Goal: Use online tool/utility: Utilize a website feature to perform a specific function

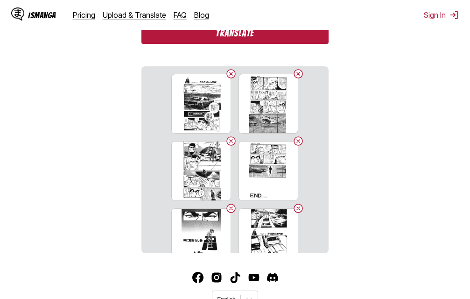
scroll to position [244, 0]
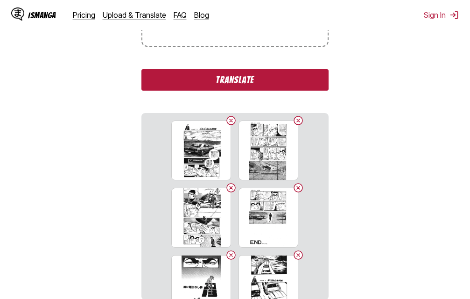
click at [235, 79] on button "Translate" at bounding box center [234, 79] width 187 height 21
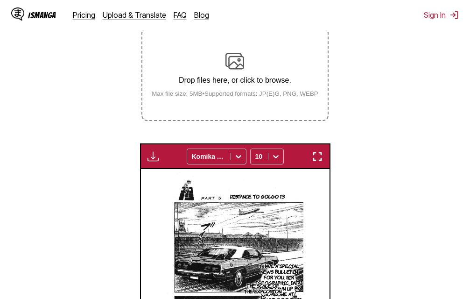
scroll to position [217, 0]
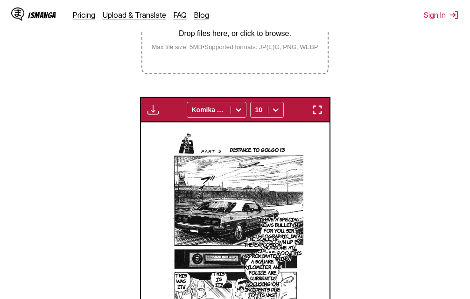
click at [315, 113] on img "button" at bounding box center [317, 109] width 11 height 11
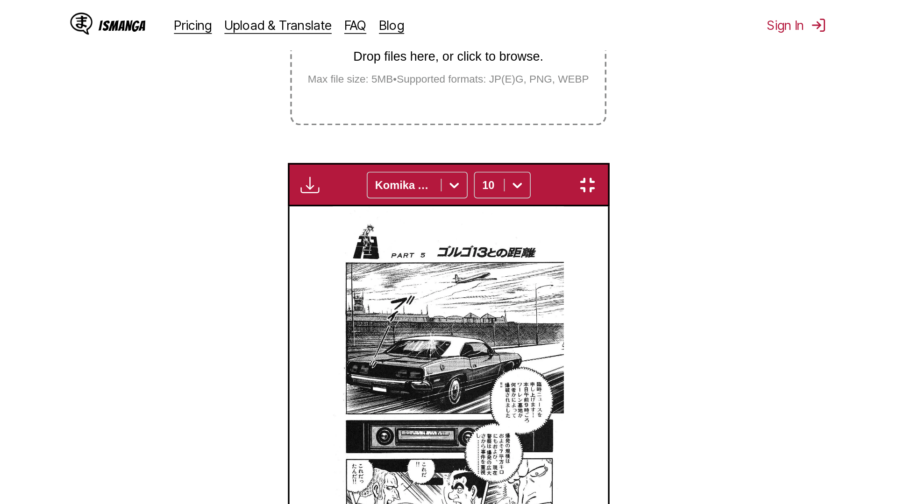
scroll to position [98, 0]
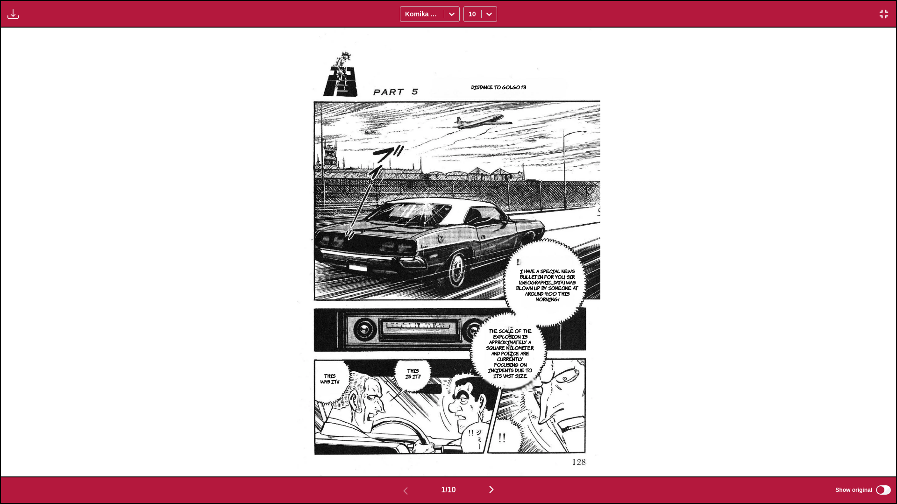
click at [470, 298] on div "Distance to Golgo 13 I have a special news bulletin for you, sir. Warren Cemete…" at bounding box center [448, 252] width 895 height 449
click at [470, 298] on img "button" at bounding box center [491, 489] width 11 height 11
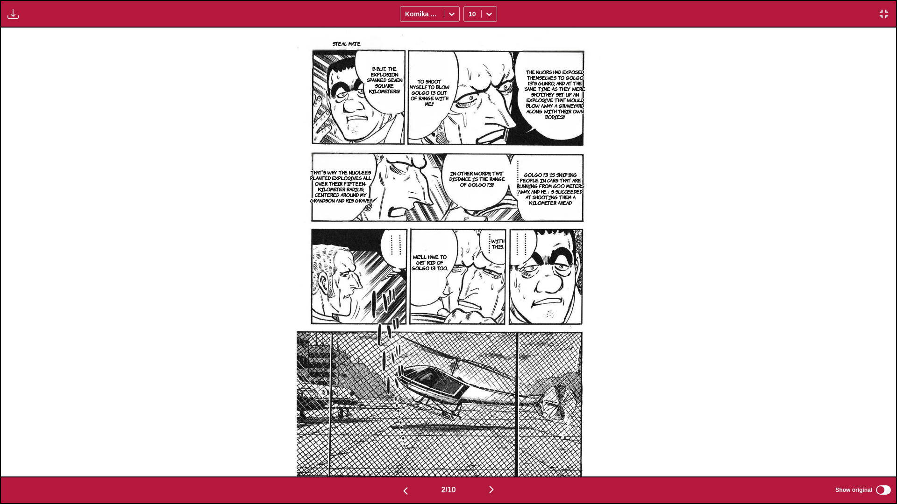
click at [470, 298] on img "button" at bounding box center [491, 489] width 11 height 11
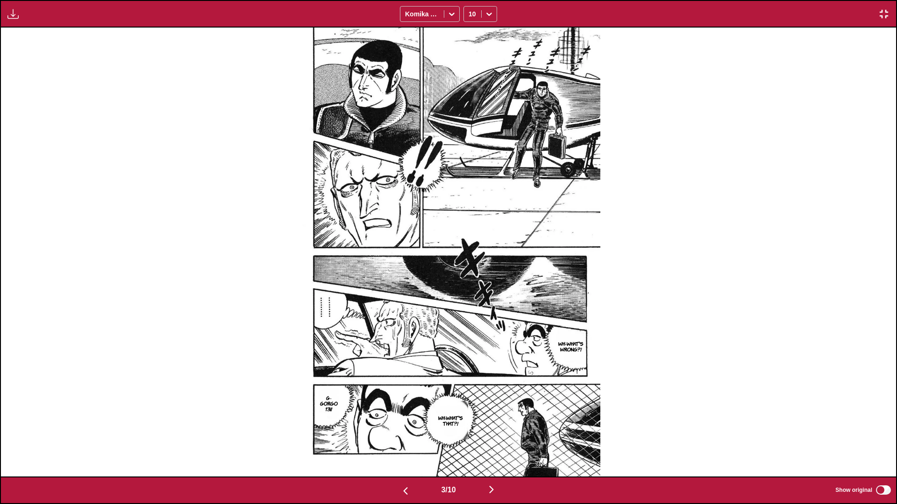
click at [470, 298] on img "button" at bounding box center [491, 489] width 11 height 11
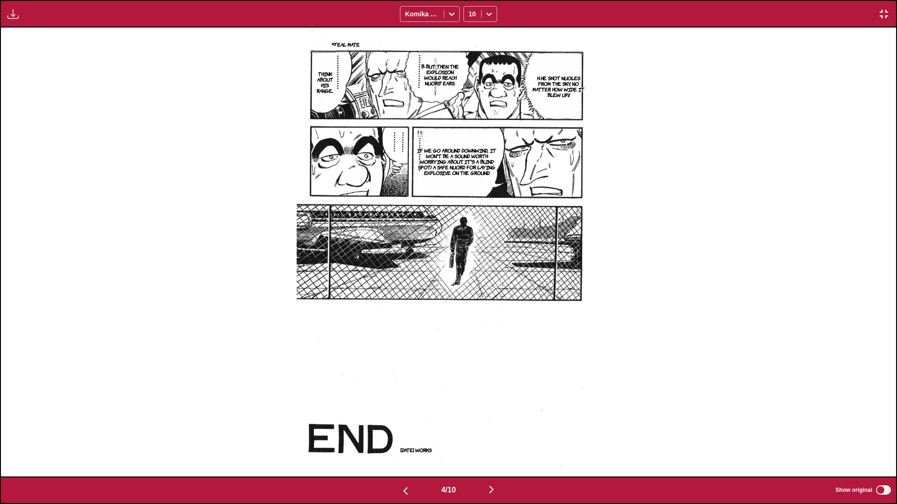
click at [470, 298] on img "button" at bounding box center [491, 489] width 11 height 11
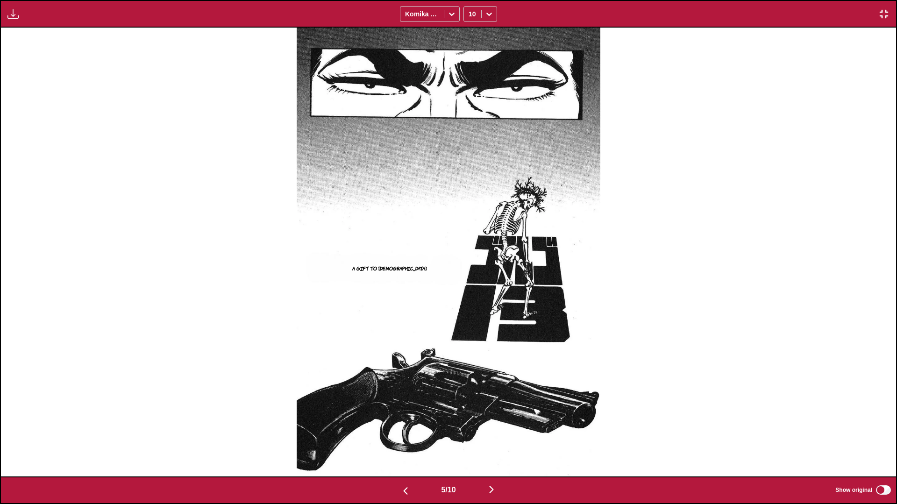
click at [470, 298] on img "button" at bounding box center [491, 489] width 11 height 11
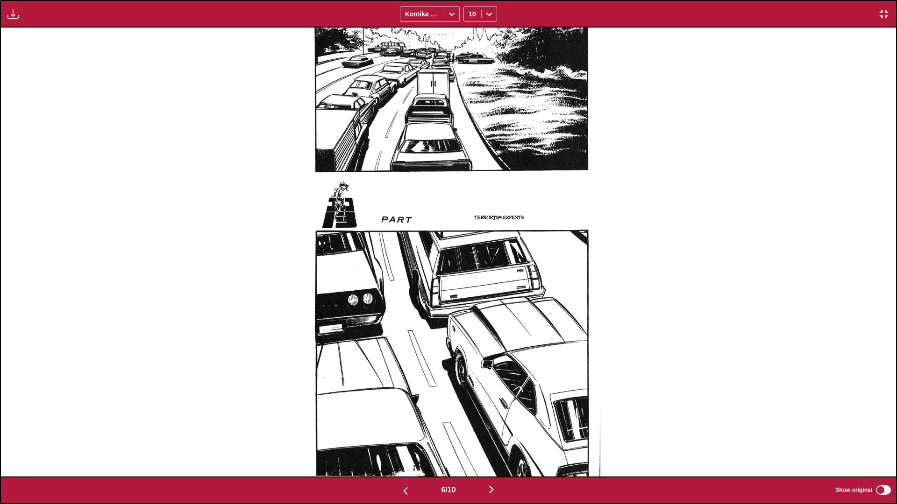
click at [470, 298] on img "button" at bounding box center [491, 489] width 11 height 11
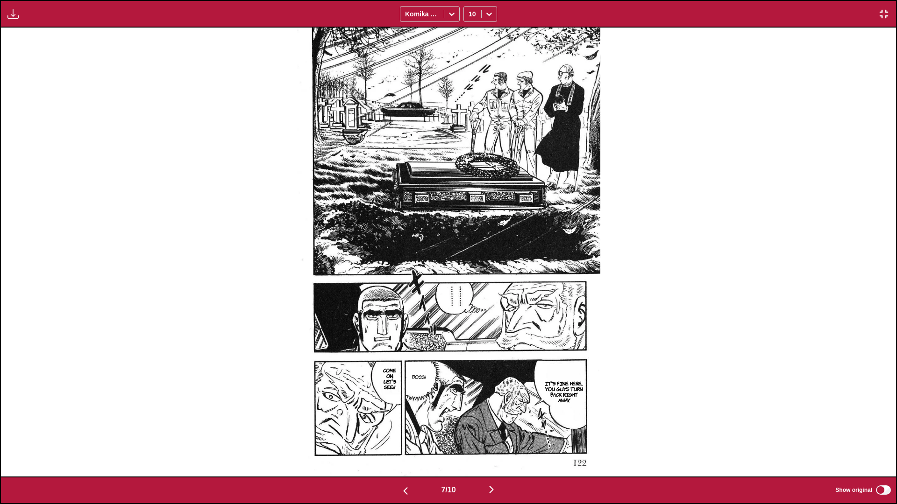
click at [470, 298] on img "button" at bounding box center [491, 489] width 11 height 11
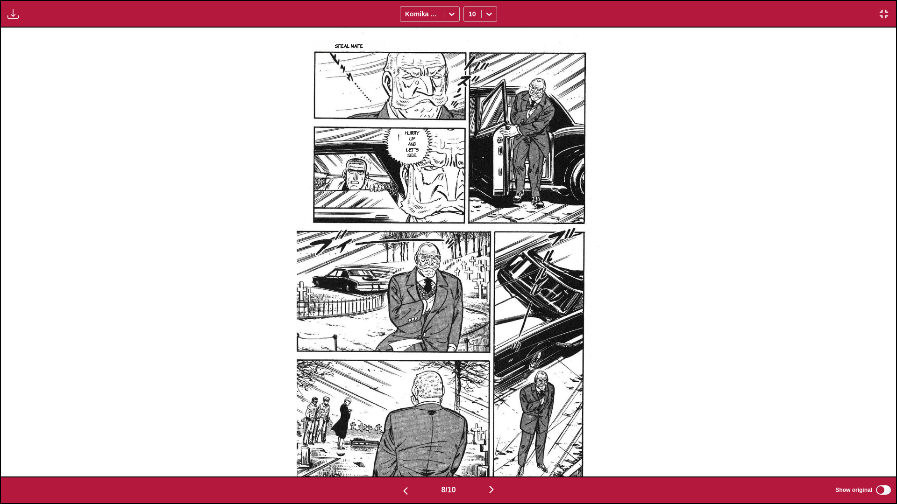
click at [470, 298] on img "button" at bounding box center [491, 489] width 11 height 11
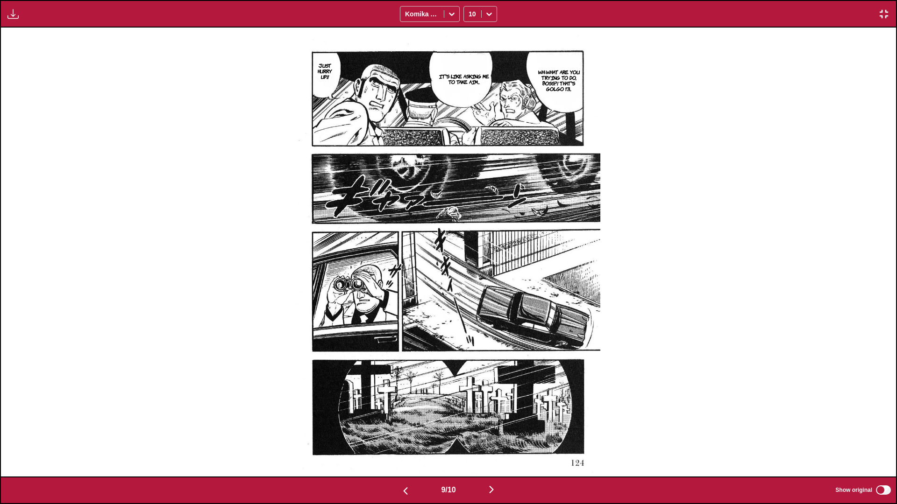
click at [470, 298] on img "button" at bounding box center [491, 489] width 11 height 11
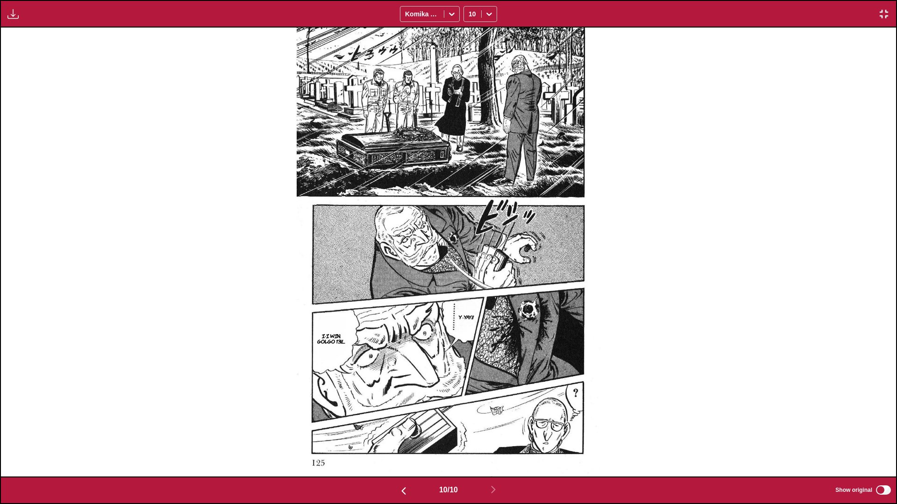
click at [470, 17] on img "button" at bounding box center [883, 13] width 11 height 11
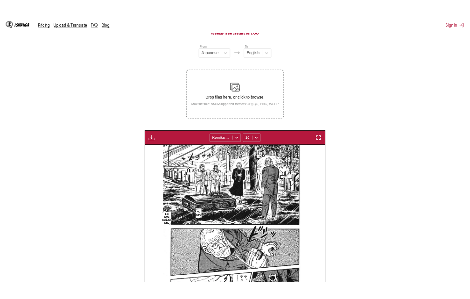
scroll to position [0, 1698]
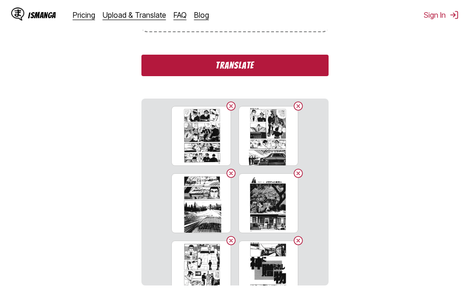
scroll to position [212, 0]
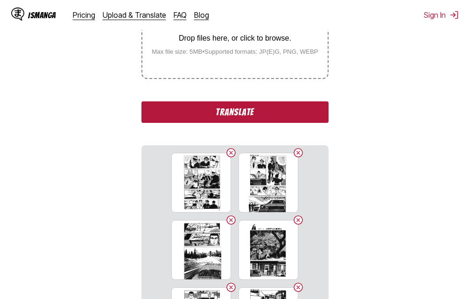
click at [228, 111] on button "Translate" at bounding box center [234, 111] width 187 height 21
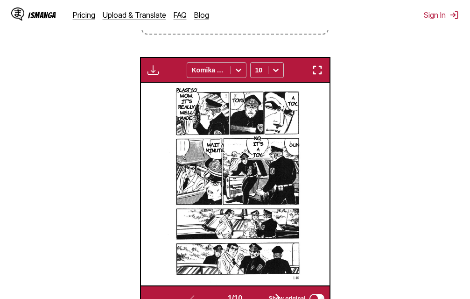
scroll to position [210, 0]
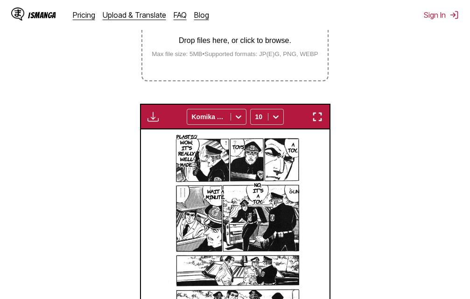
click at [320, 119] on img "button" at bounding box center [317, 116] width 11 height 11
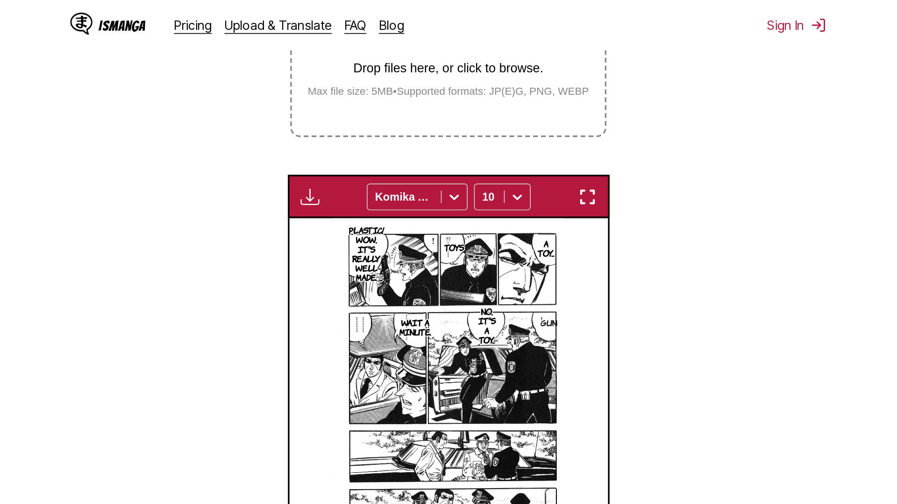
scroll to position [98, 0]
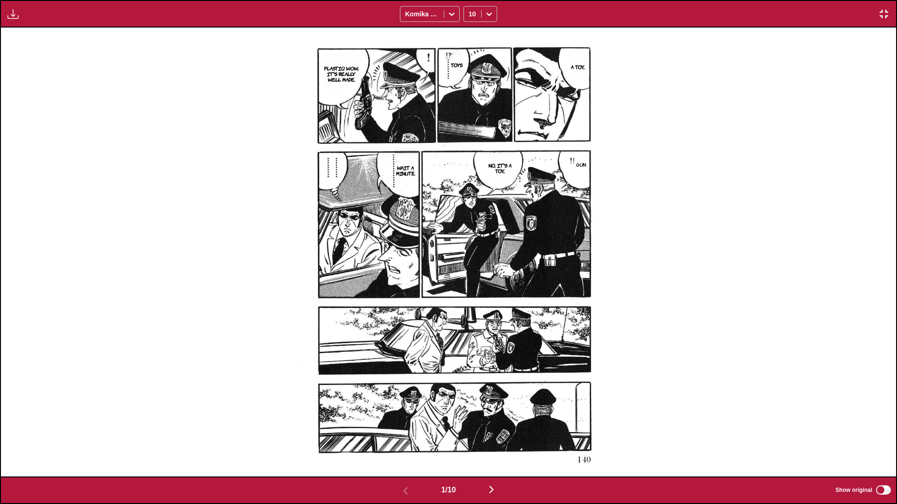
click at [470, 298] on img "button" at bounding box center [491, 489] width 11 height 11
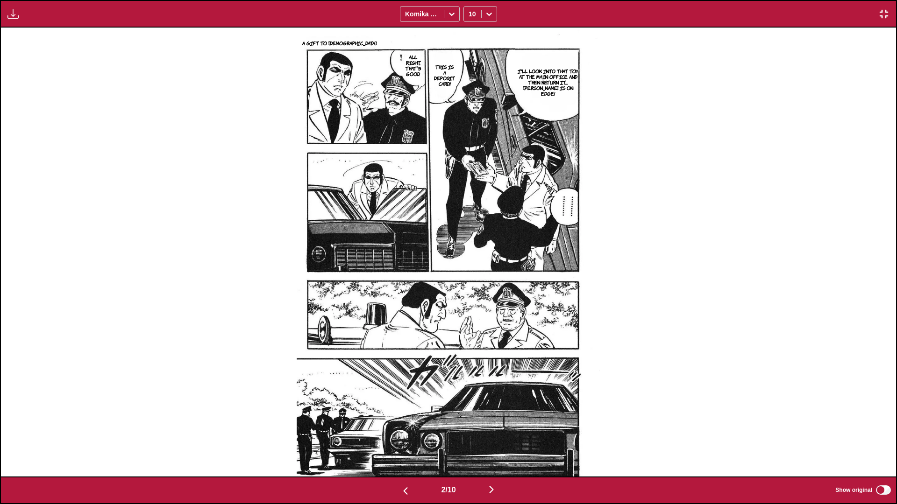
click at [470, 298] on img "button" at bounding box center [491, 489] width 11 height 11
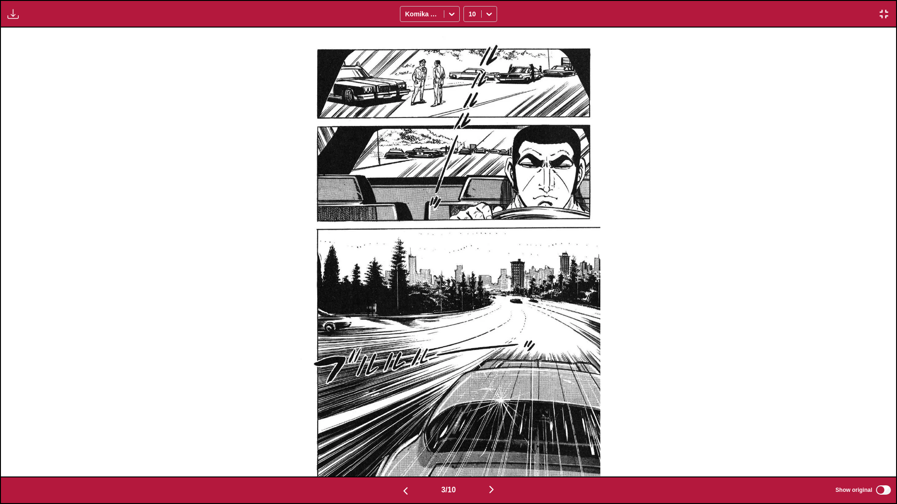
click at [470, 298] on img "button" at bounding box center [491, 489] width 11 height 11
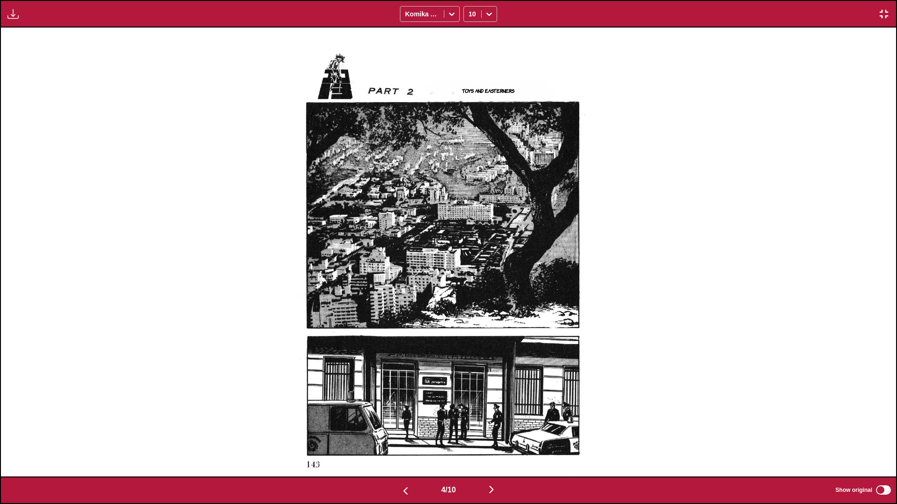
click at [470, 298] on img "button" at bounding box center [491, 489] width 11 height 11
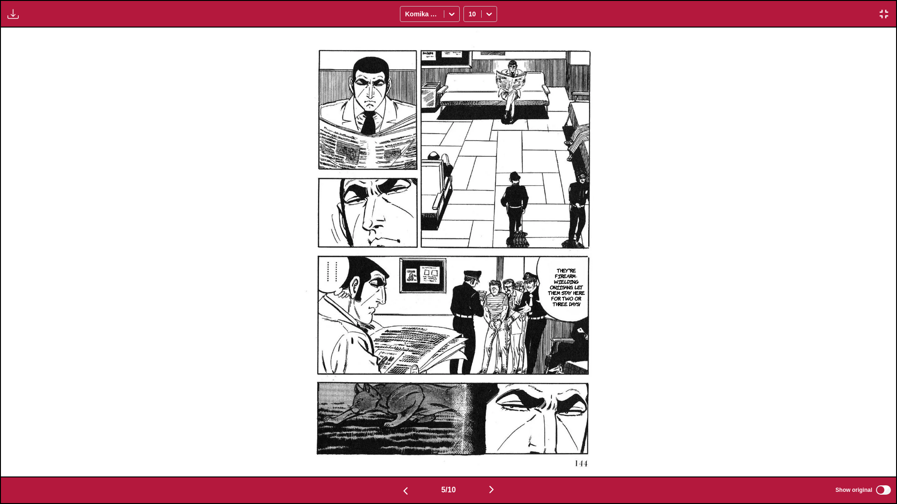
click at [470, 298] on img "button" at bounding box center [491, 489] width 11 height 11
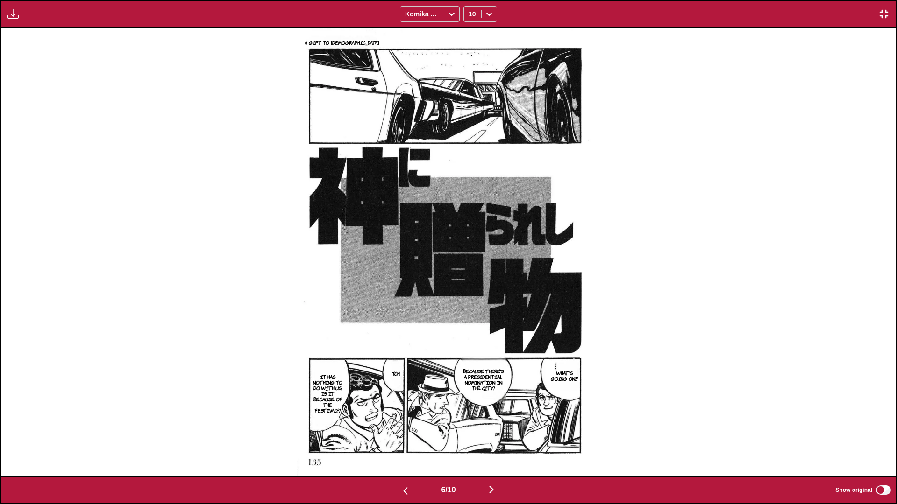
click at [470, 298] on img "button" at bounding box center [491, 489] width 11 height 11
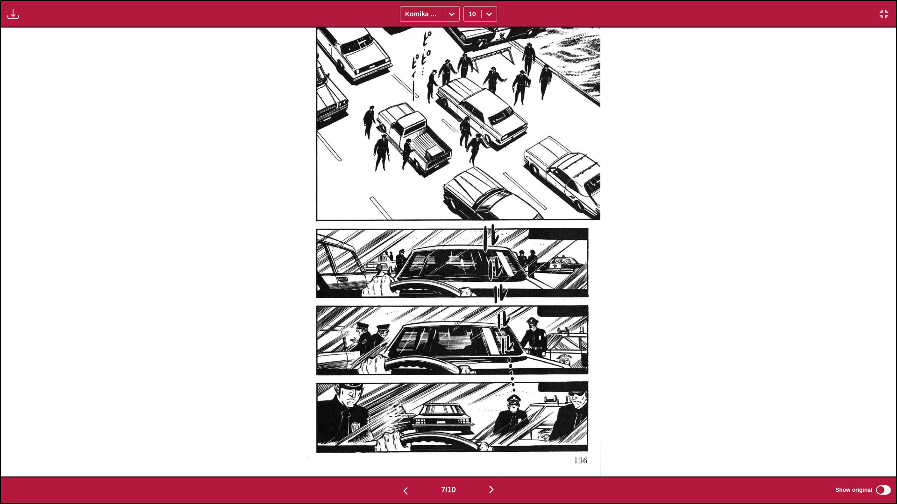
click at [470, 298] on img "button" at bounding box center [491, 489] width 11 height 11
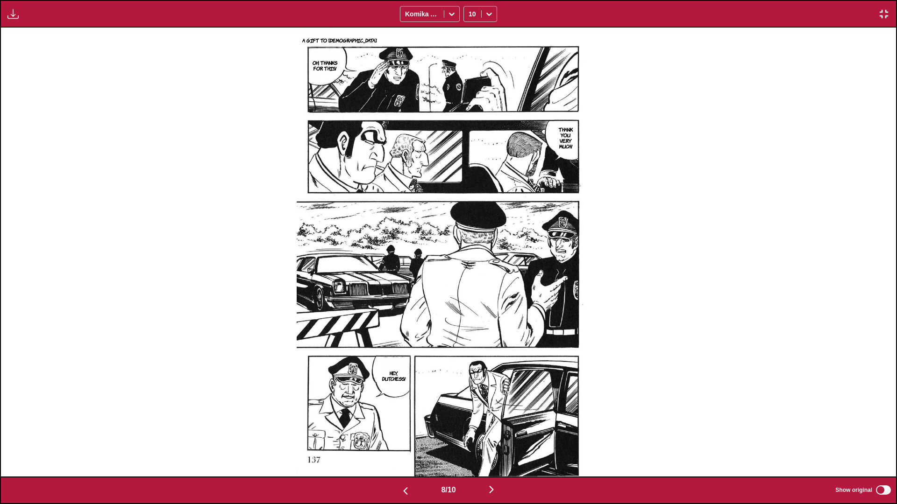
click at [470, 298] on img "button" at bounding box center [491, 489] width 11 height 11
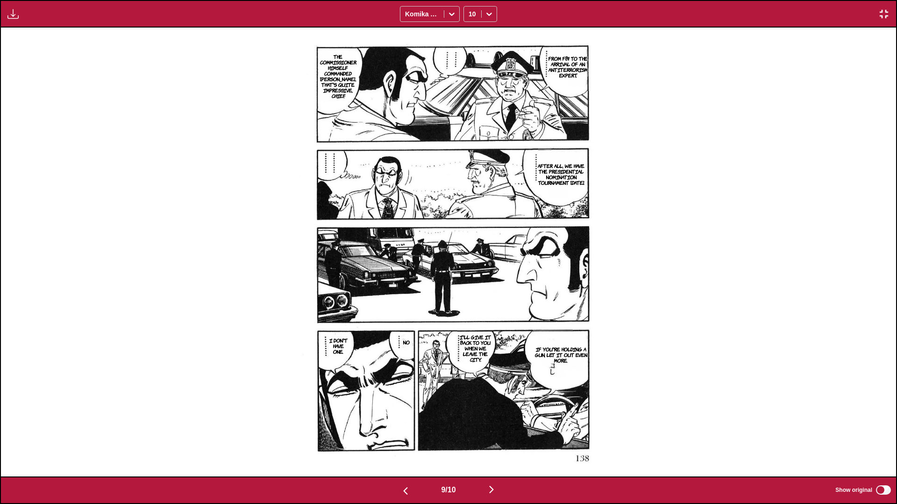
click at [470, 298] on img "button" at bounding box center [491, 489] width 11 height 11
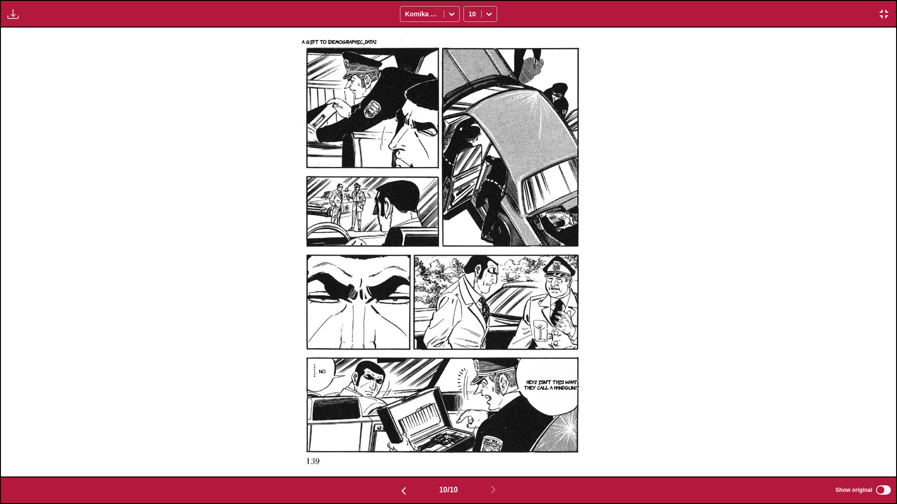
click at [470, 16] on img "button" at bounding box center [883, 13] width 11 height 11
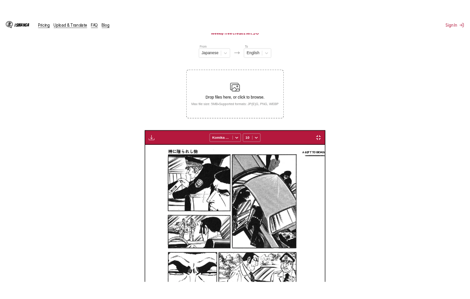
scroll to position [0, 1698]
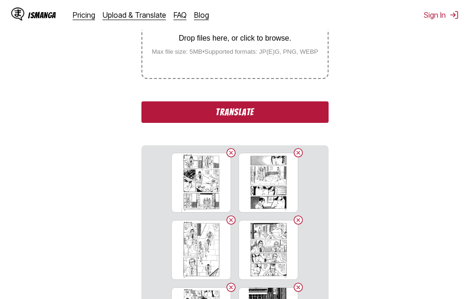
scroll to position [259, 0]
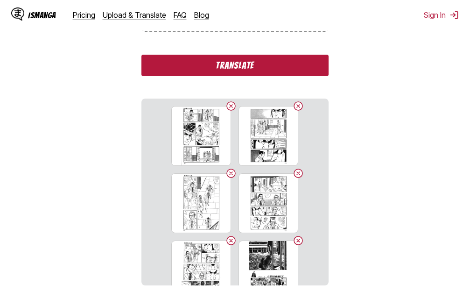
click at [281, 68] on button "Translate" at bounding box center [234, 65] width 187 height 21
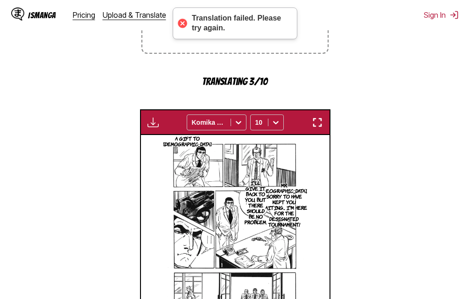
scroll to position [210, 0]
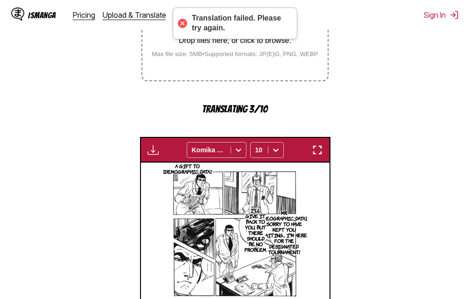
click at [431, 213] on section "From Japanese To English Drop files here, or click to browse. Max file size: 5M…" at bounding box center [234, 165] width 455 height 452
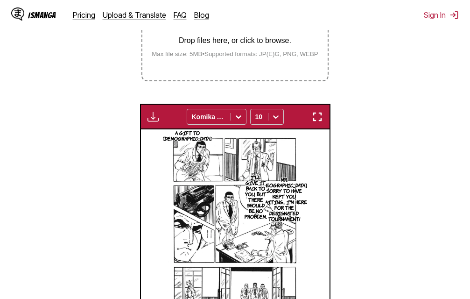
click at [316, 119] on img "button" at bounding box center [317, 116] width 11 height 11
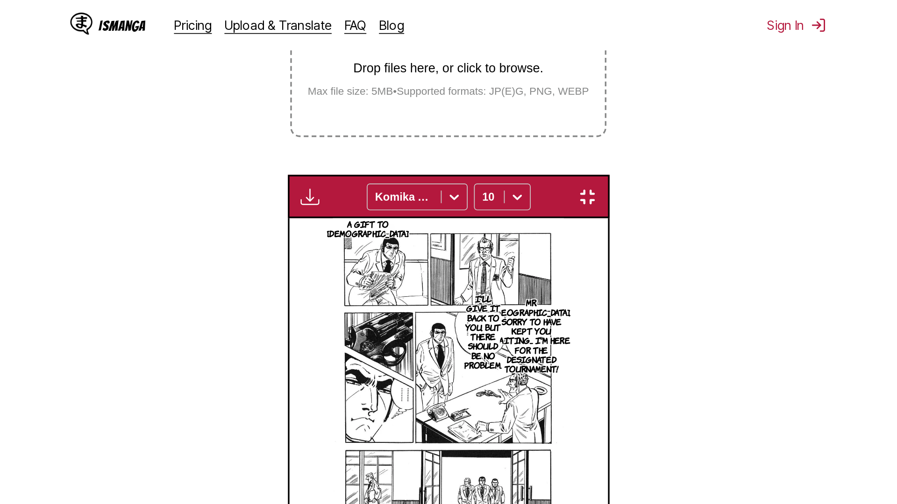
scroll to position [98, 0]
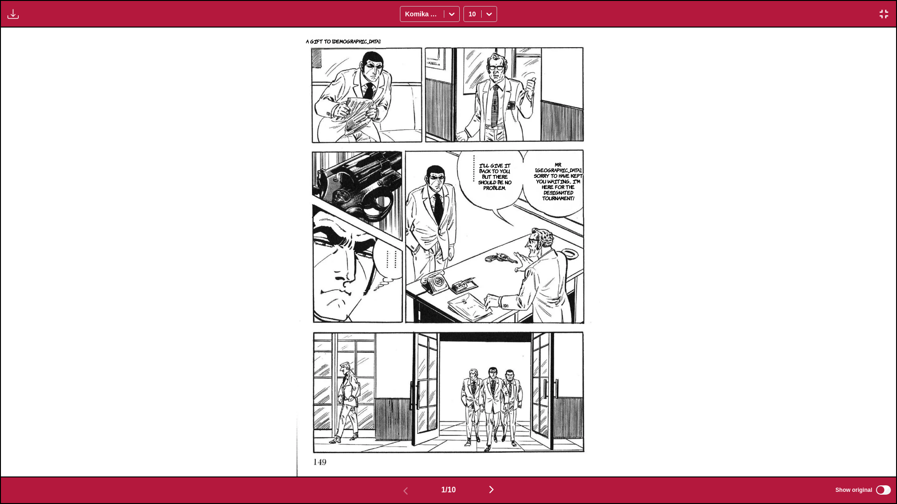
click at [470, 298] on img "button" at bounding box center [491, 489] width 11 height 11
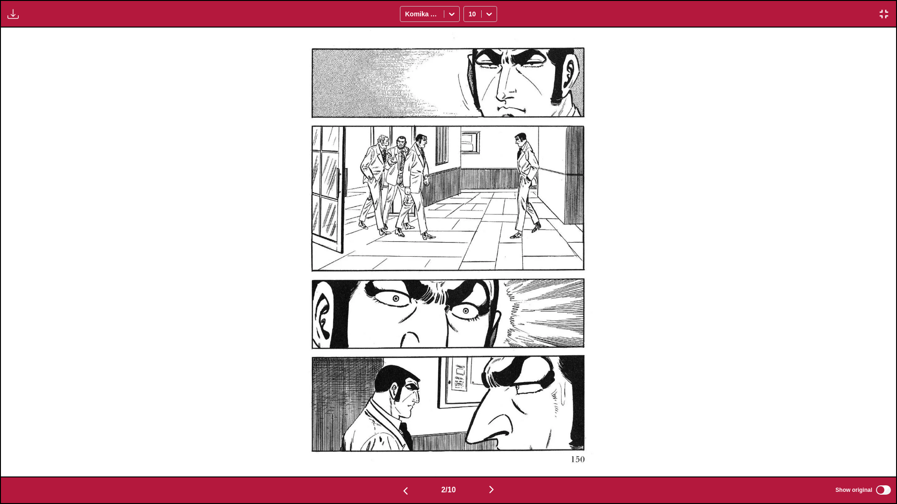
click at [470, 298] on img "button" at bounding box center [491, 489] width 11 height 11
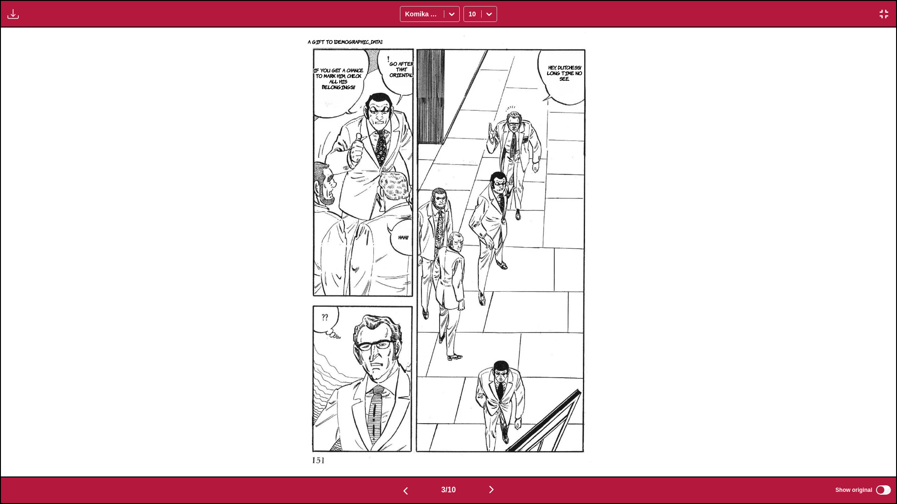
click at [470, 298] on img "button" at bounding box center [491, 489] width 11 height 11
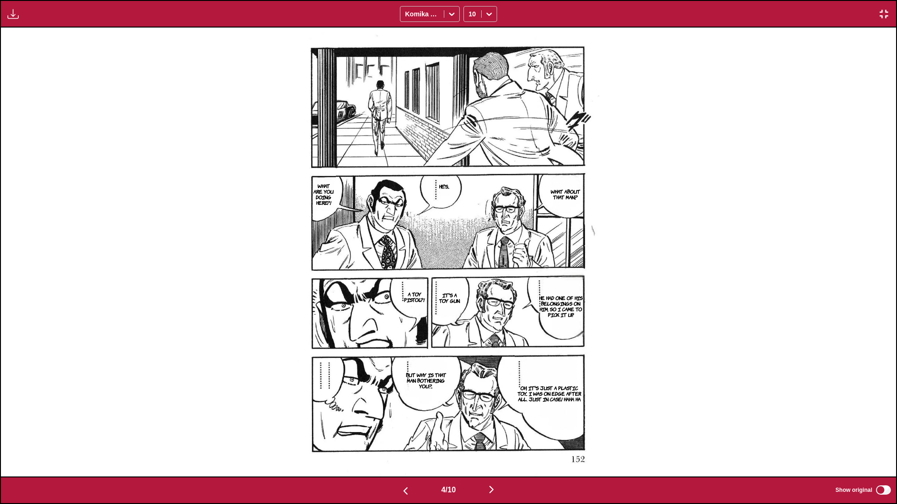
click at [470, 298] on img "button" at bounding box center [491, 489] width 11 height 11
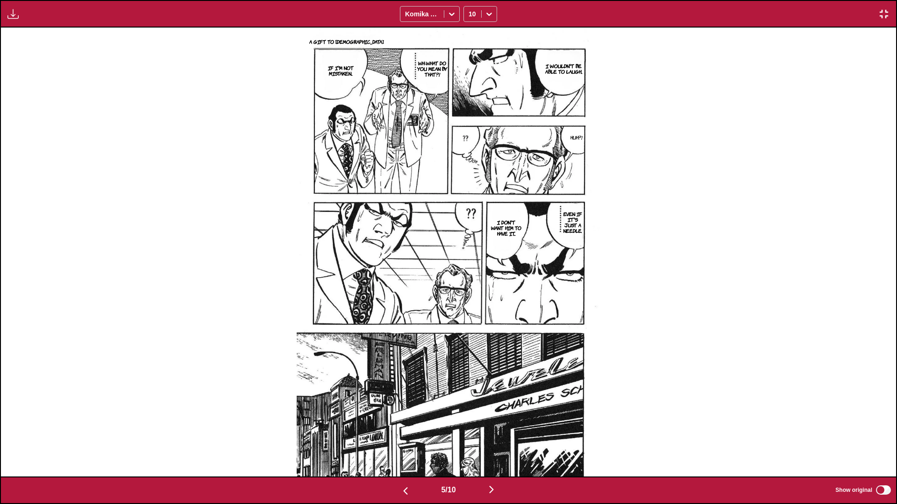
click at [470, 298] on img "button" at bounding box center [491, 489] width 11 height 11
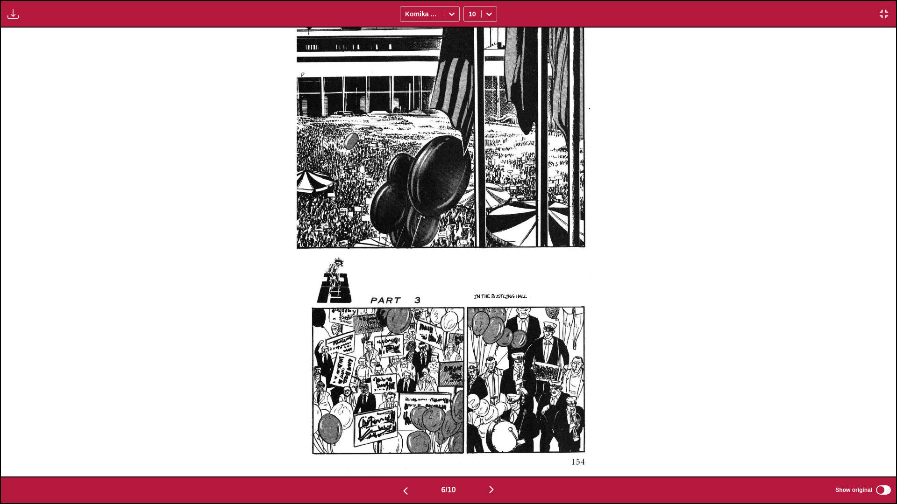
click at [470, 298] on img "button" at bounding box center [491, 489] width 11 height 11
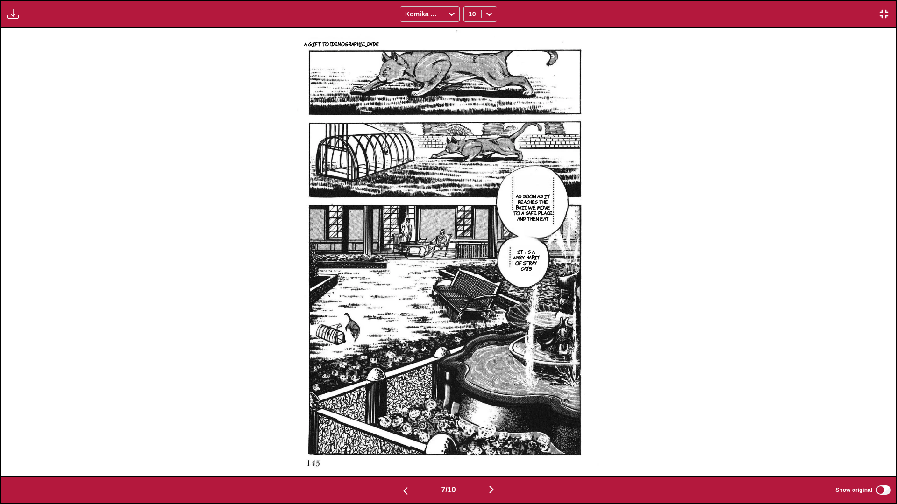
click at [470, 298] on img "button" at bounding box center [491, 489] width 11 height 11
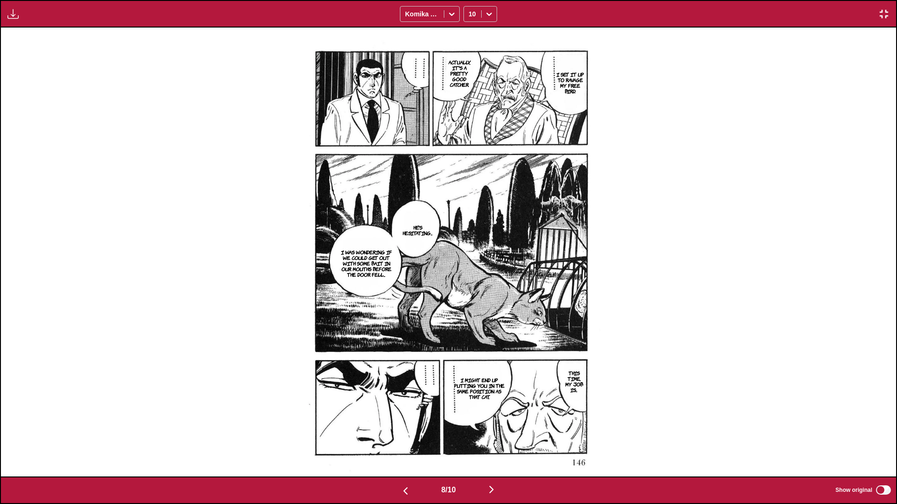
click at [470, 298] on img "button" at bounding box center [491, 489] width 11 height 11
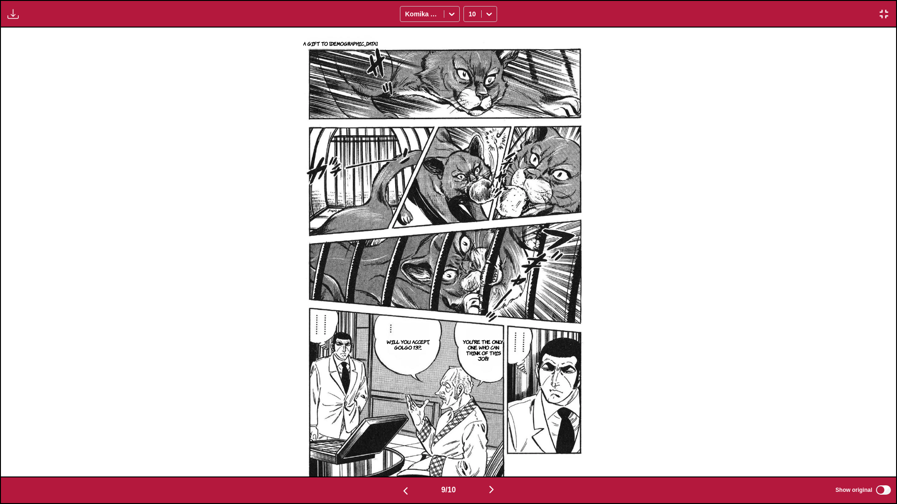
click at [470, 298] on img "button" at bounding box center [491, 489] width 11 height 11
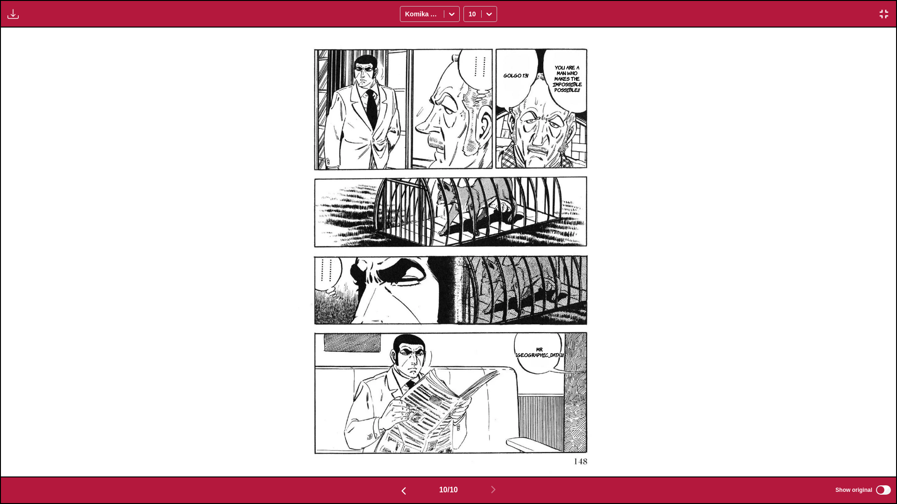
click at [470, 12] on img "button" at bounding box center [883, 13] width 11 height 11
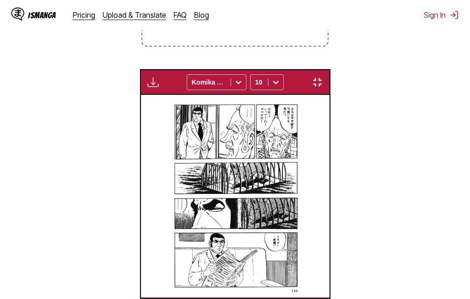
scroll to position [0, 1698]
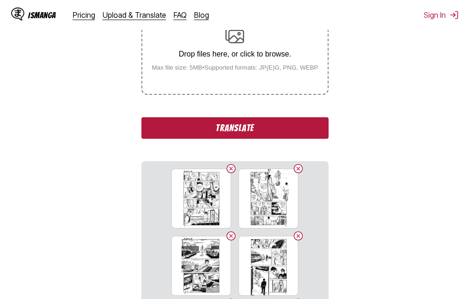
scroll to position [233, 0]
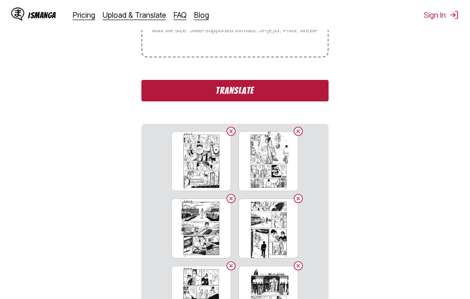
click at [255, 97] on button "Translate" at bounding box center [234, 90] width 187 height 21
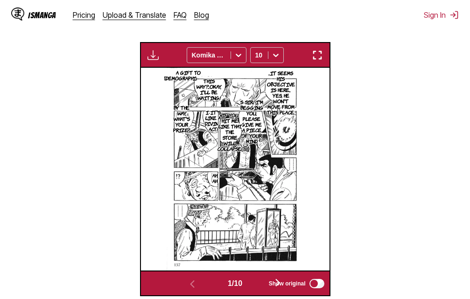
scroll to position [256, 0]
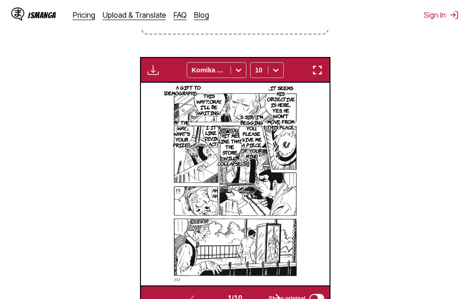
click at [317, 71] on img "button" at bounding box center [317, 69] width 11 height 11
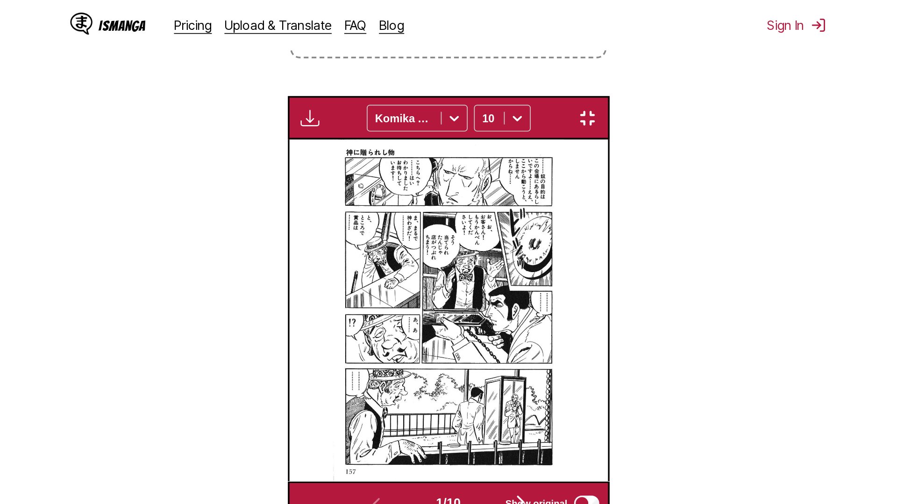
scroll to position [98, 0]
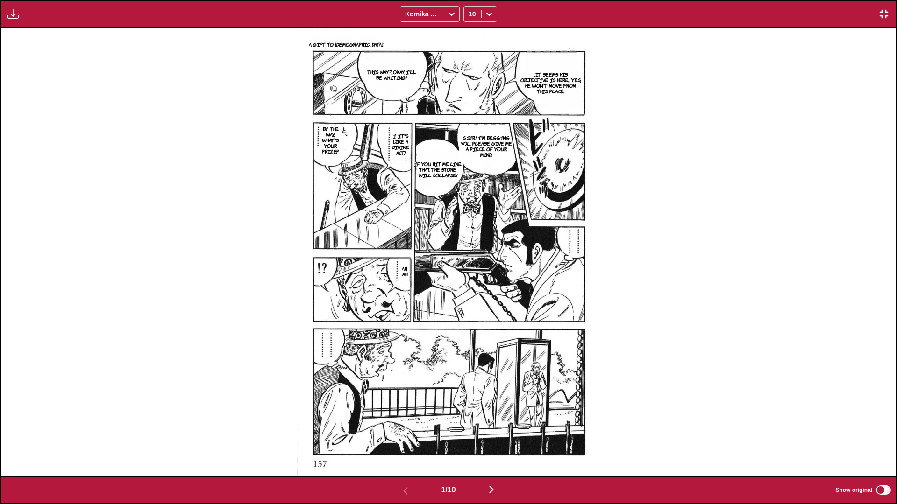
click at [470, 298] on img "button" at bounding box center [491, 489] width 11 height 11
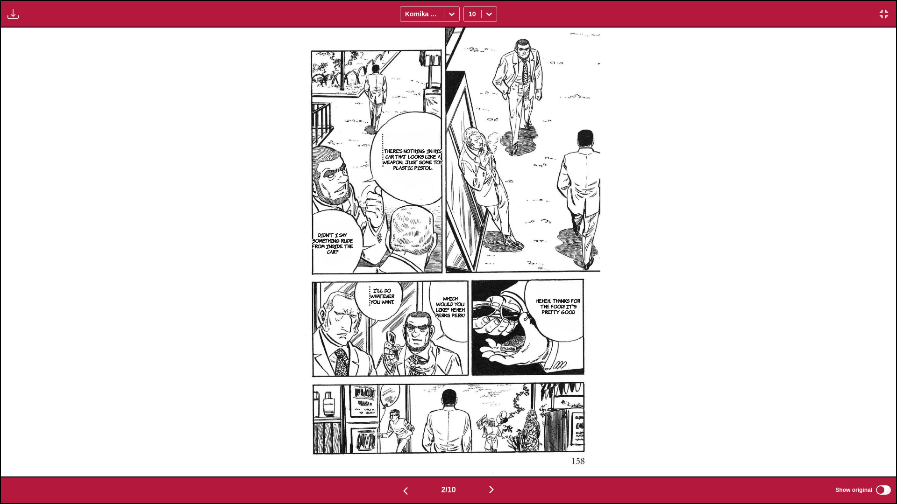
click at [470, 298] on img "button" at bounding box center [491, 489] width 11 height 11
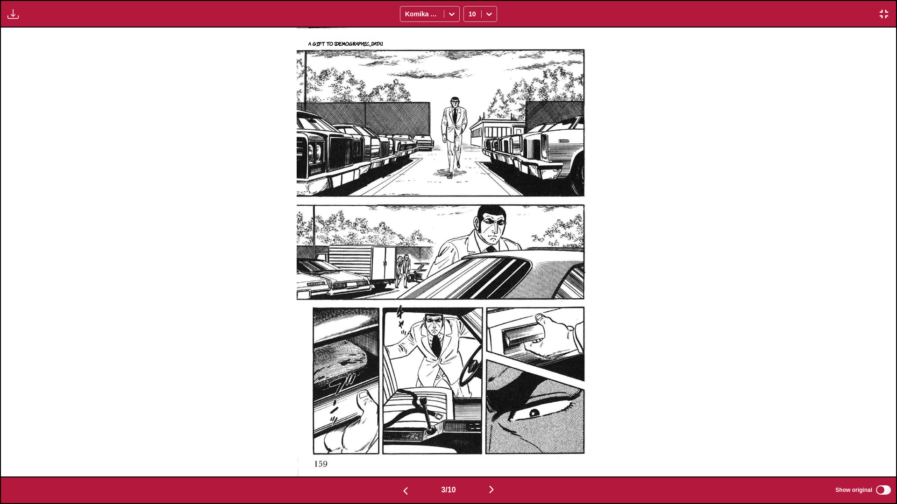
click at [470, 298] on img "button" at bounding box center [491, 489] width 11 height 11
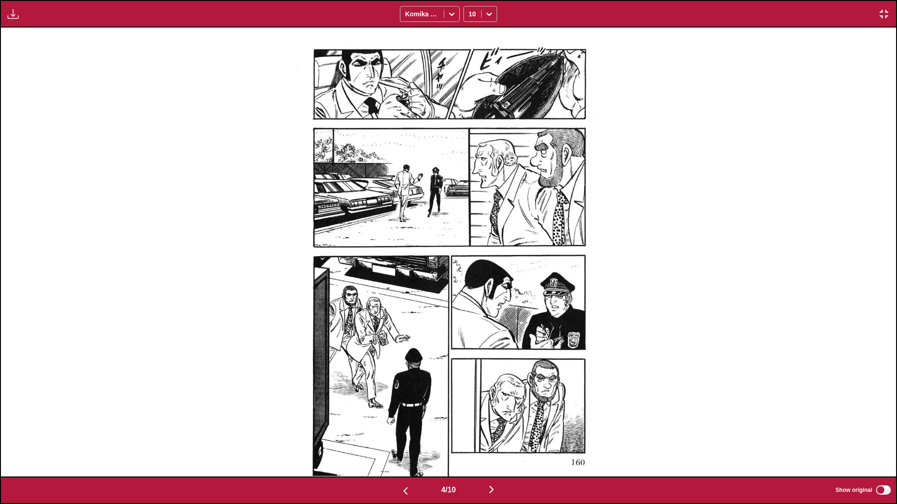
click at [470, 298] on img "button" at bounding box center [491, 489] width 11 height 11
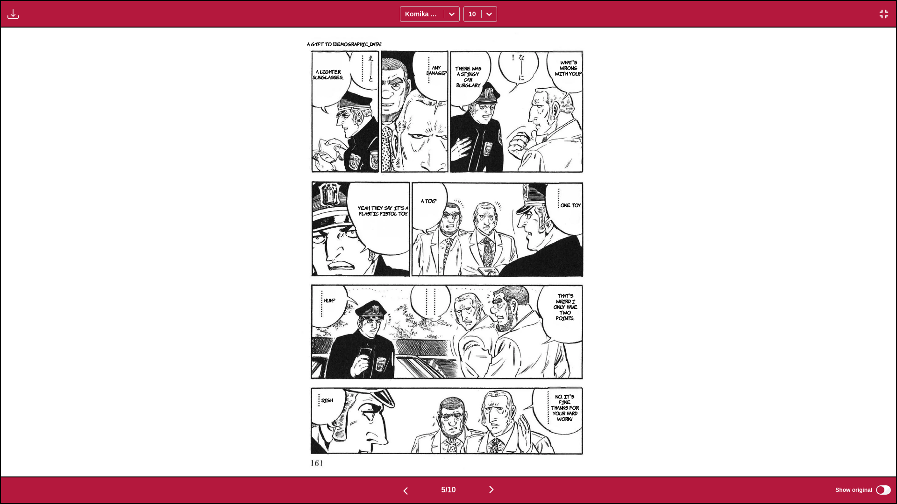
click at [470, 298] on img "button" at bounding box center [491, 489] width 11 height 11
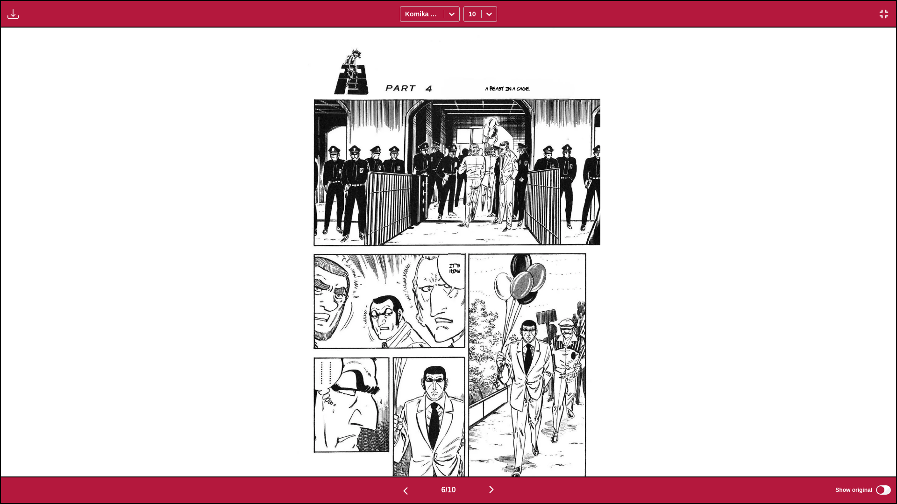
click at [470, 298] on img "button" at bounding box center [491, 489] width 11 height 11
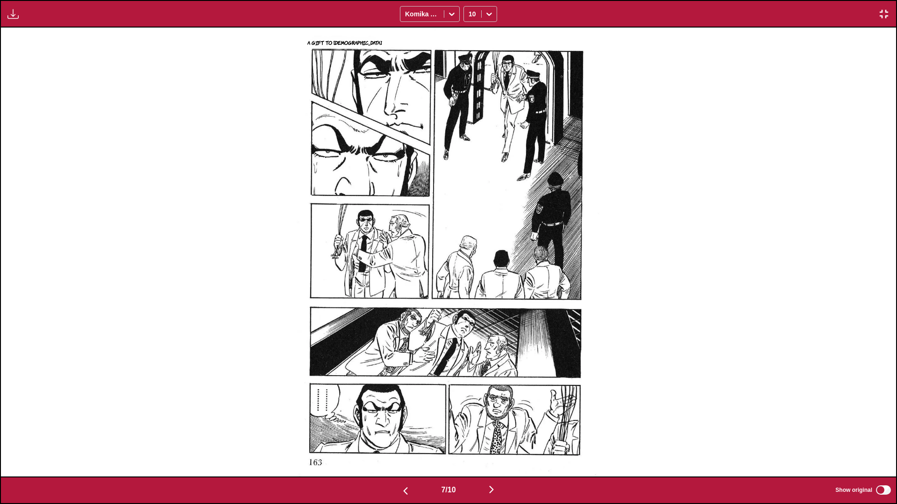
click at [470, 298] on img "button" at bounding box center [491, 489] width 11 height 11
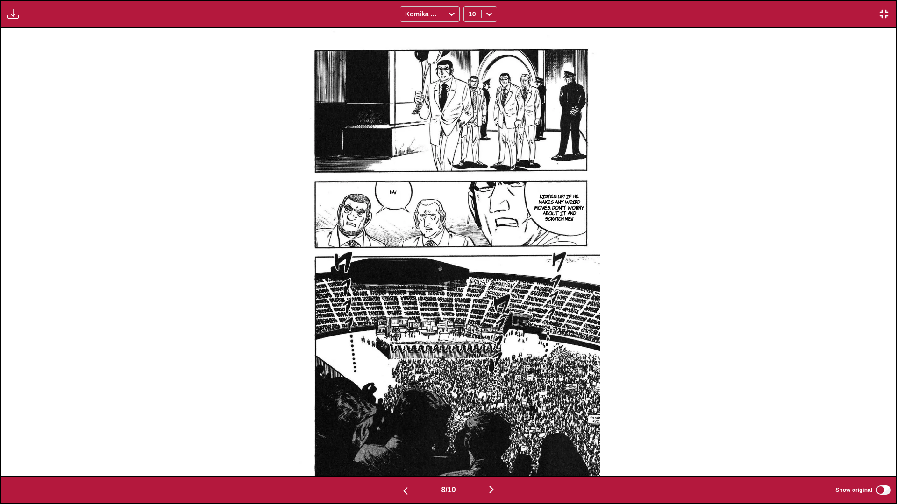
click at [470, 298] on img "button" at bounding box center [491, 489] width 11 height 11
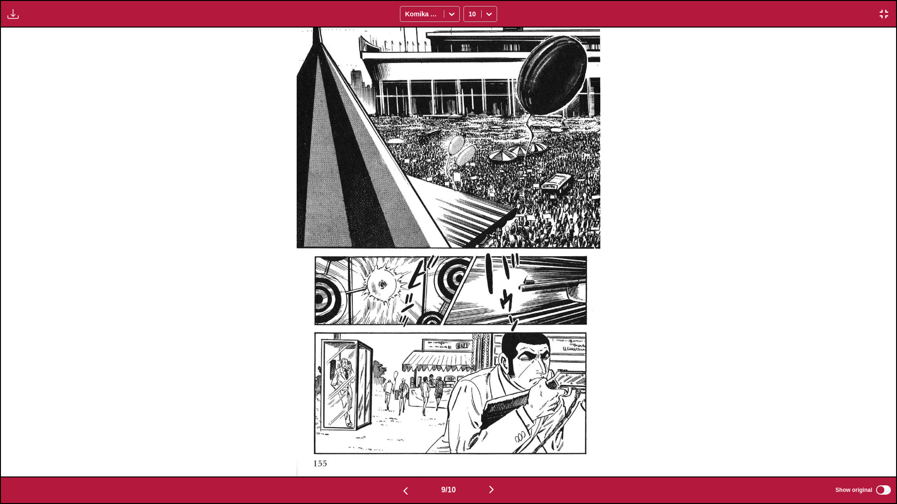
click at [470, 298] on button "button" at bounding box center [491, 491] width 56 height 14
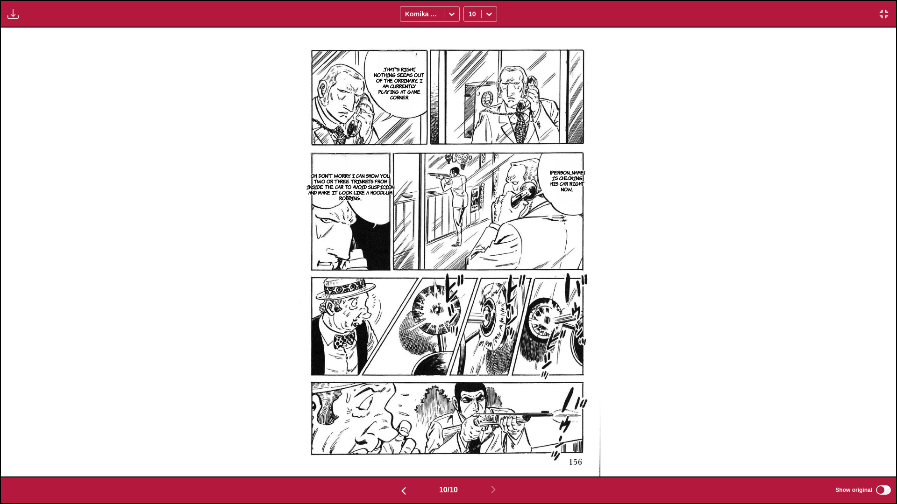
click at [470, 11] on img "button" at bounding box center [883, 13] width 11 height 11
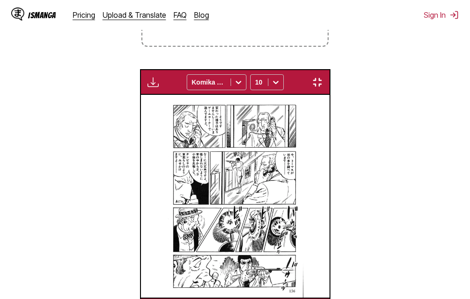
scroll to position [0, 1698]
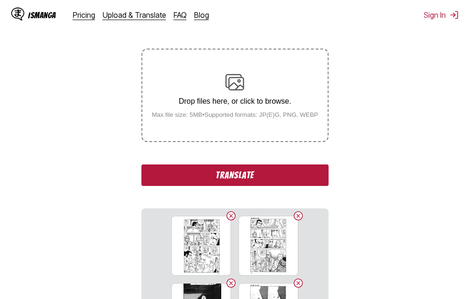
scroll to position [165, 0]
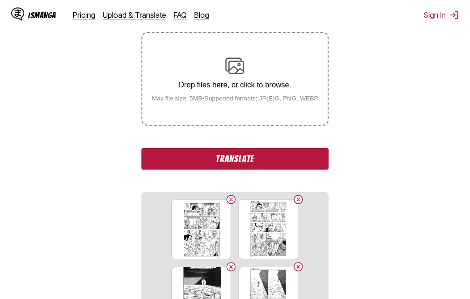
click at [293, 159] on button "Translate" at bounding box center [234, 158] width 187 height 21
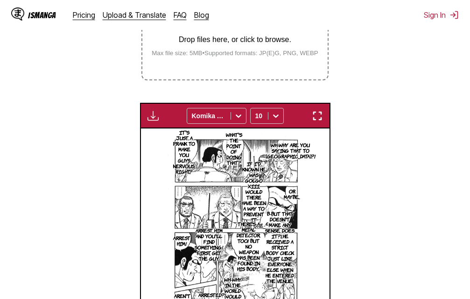
scroll to position [210, 0]
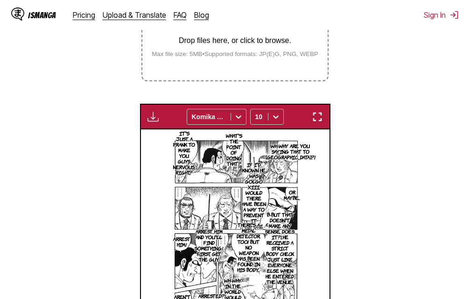
click at [319, 120] on img "button" at bounding box center [317, 116] width 11 height 11
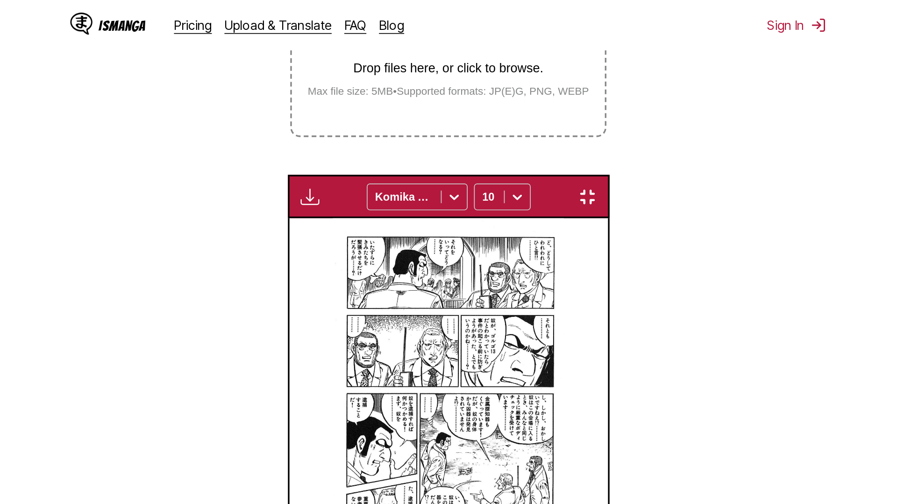
scroll to position [98, 0]
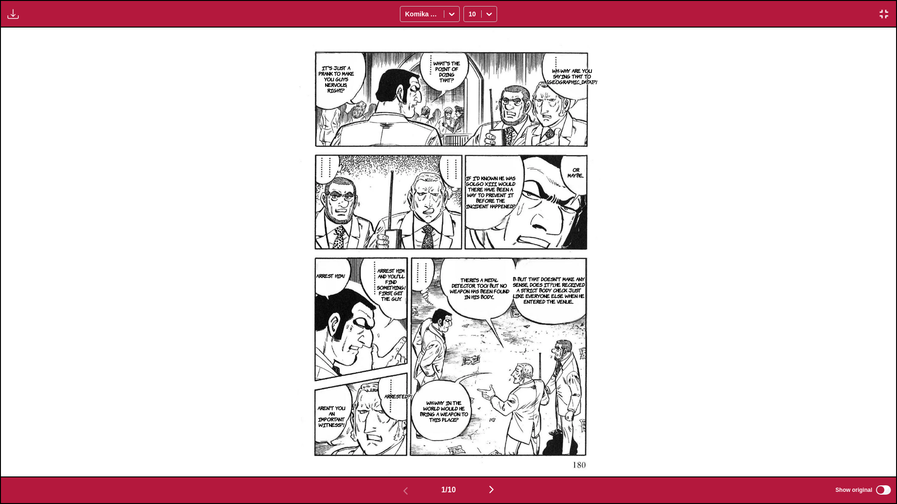
click at [470, 298] on img "button" at bounding box center [491, 489] width 11 height 11
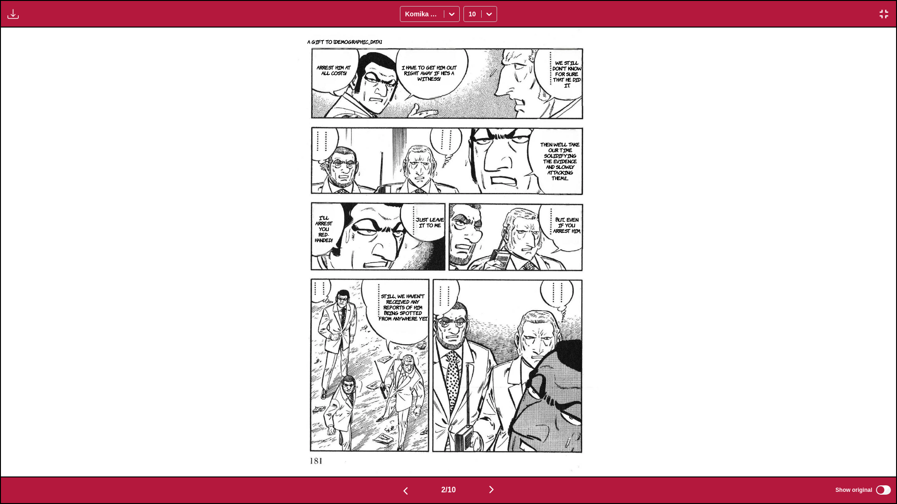
click at [470, 298] on img "button" at bounding box center [491, 489] width 11 height 11
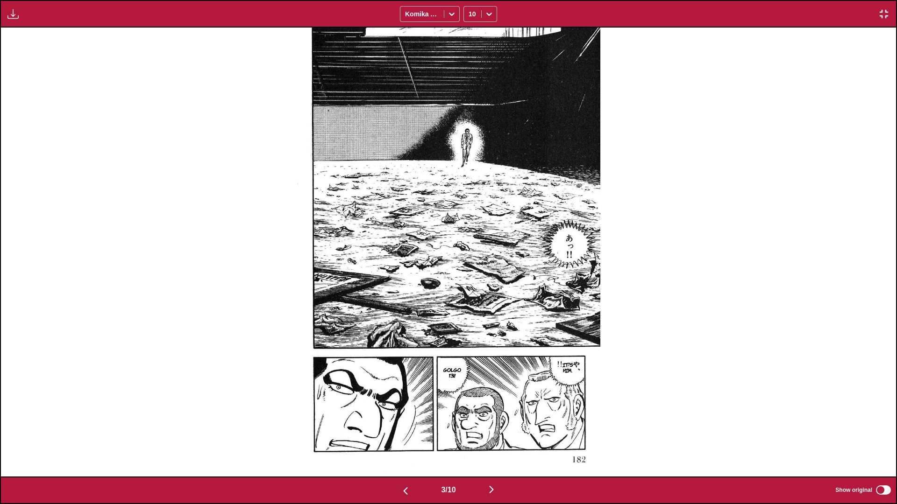
click at [470, 298] on img "button" at bounding box center [491, 489] width 11 height 11
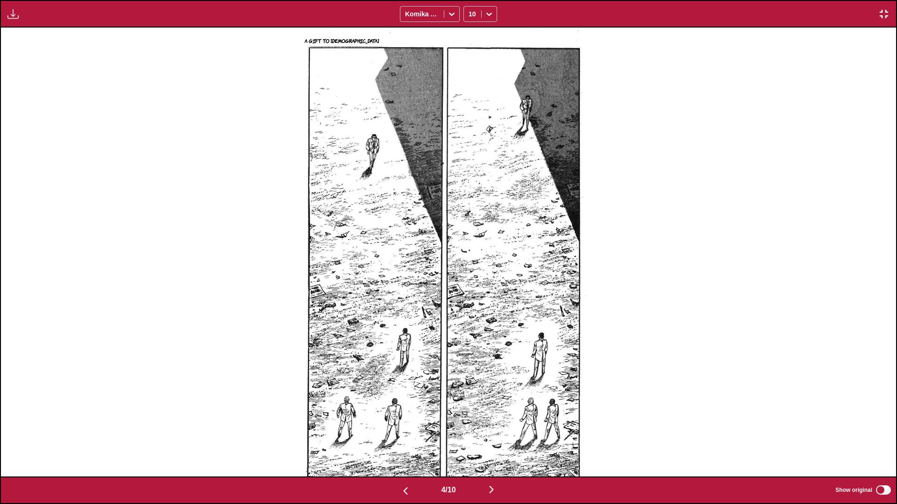
click at [470, 298] on img "button" at bounding box center [491, 489] width 11 height 11
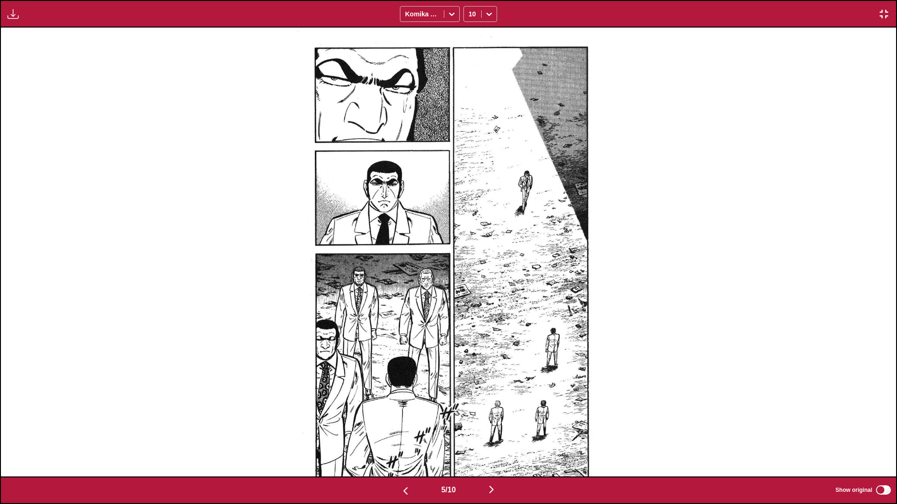
click at [470, 298] on img "button" at bounding box center [491, 489] width 11 height 11
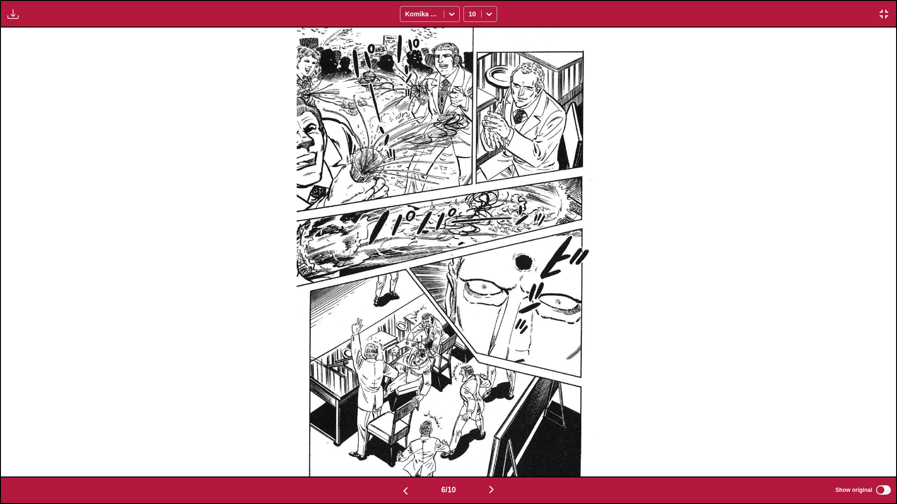
click at [470, 298] on img "button" at bounding box center [491, 489] width 11 height 11
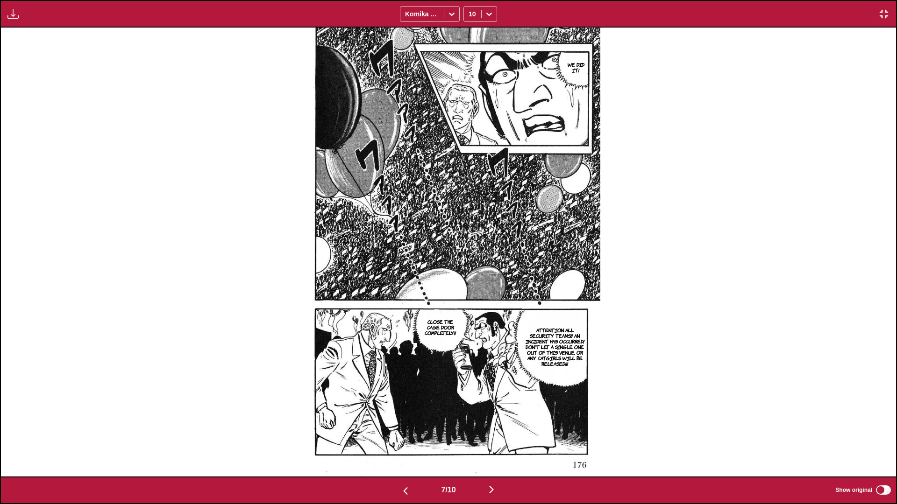
click at [470, 298] on img "button" at bounding box center [491, 489] width 11 height 11
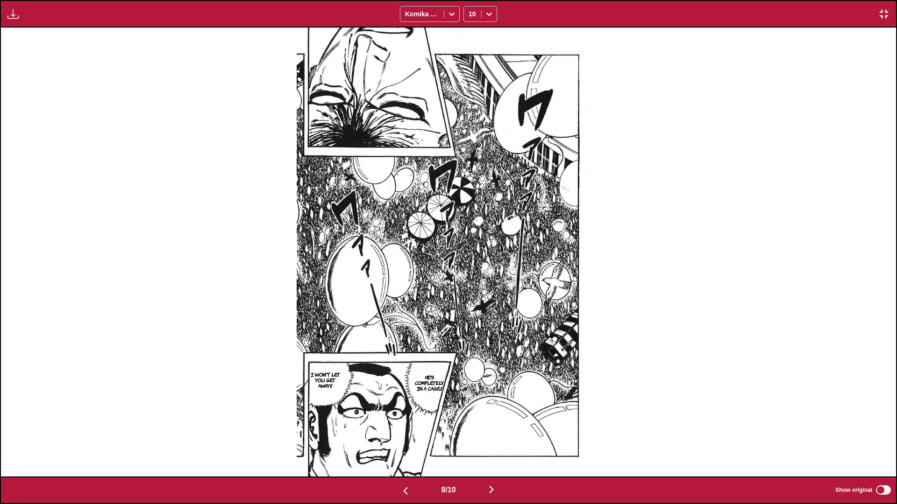
click at [470, 298] on img "button" at bounding box center [491, 489] width 11 height 11
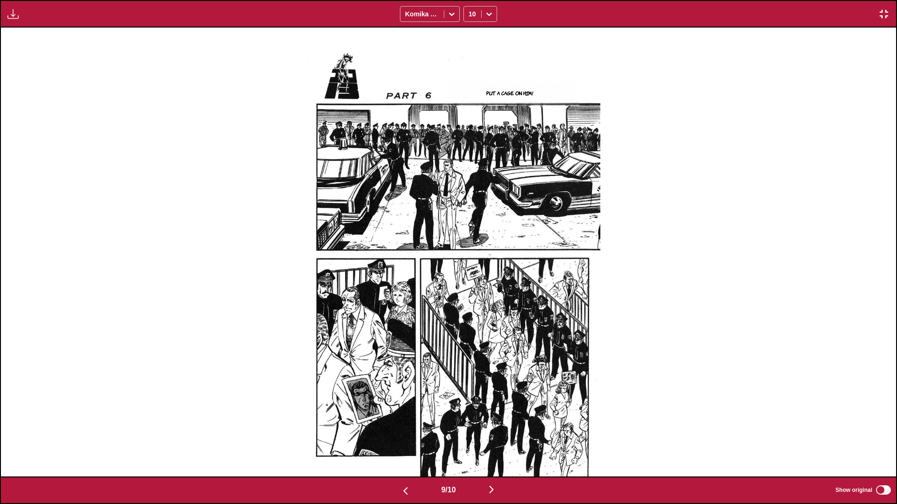
click at [470, 298] on img "button" at bounding box center [491, 489] width 11 height 11
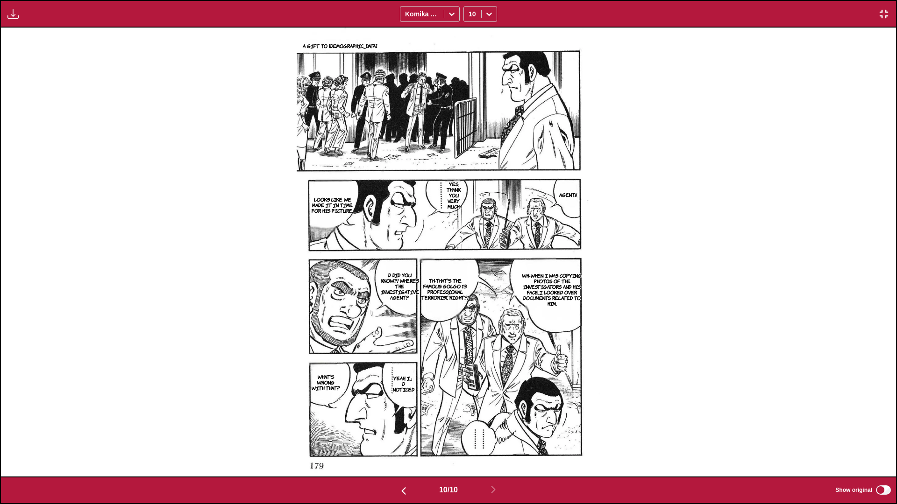
click at [470, 8] on img "button" at bounding box center [883, 13] width 11 height 11
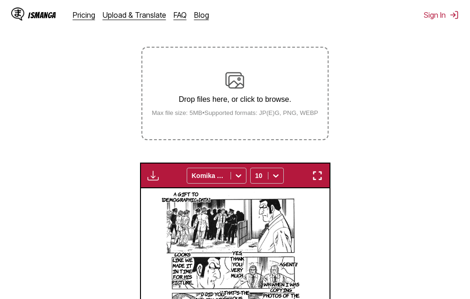
scroll to position [198, 0]
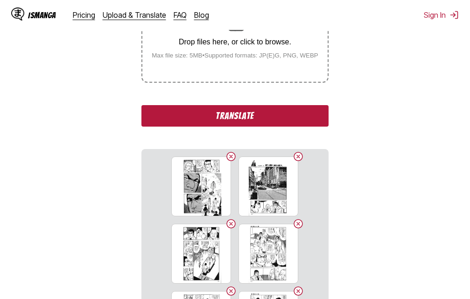
scroll to position [212, 0]
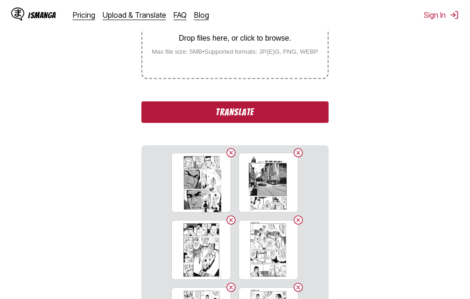
click at [241, 114] on button "Translate" at bounding box center [234, 111] width 187 height 21
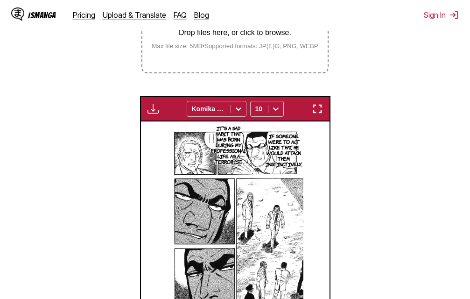
scroll to position [210, 0]
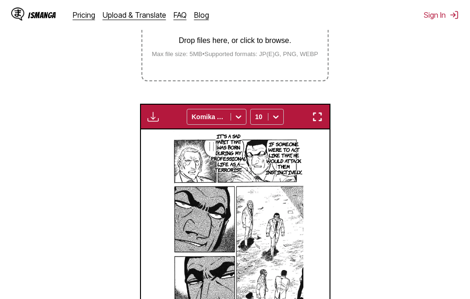
click at [314, 115] on img "button" at bounding box center [317, 116] width 11 height 11
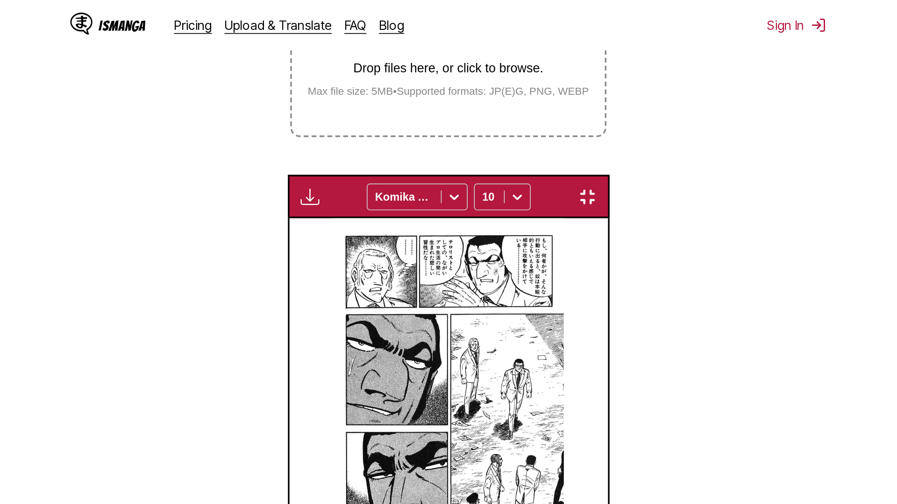
scroll to position [98, 0]
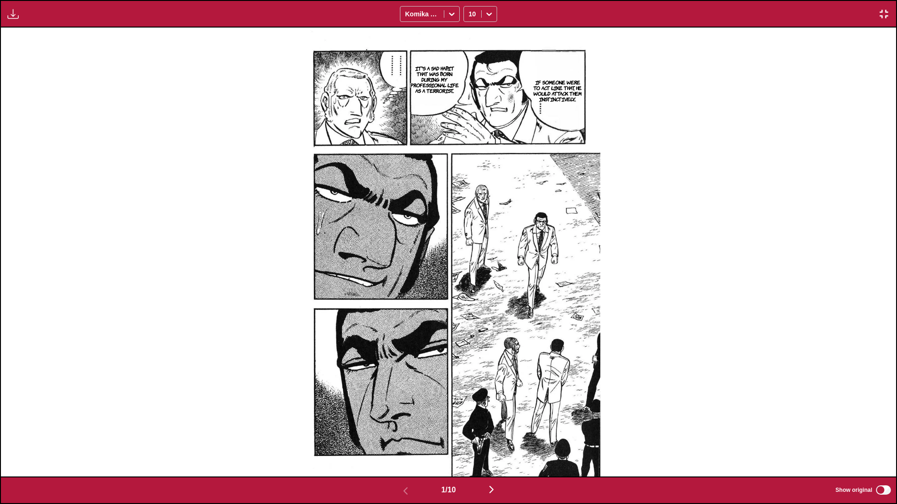
click at [470, 298] on img "button" at bounding box center [491, 489] width 11 height 11
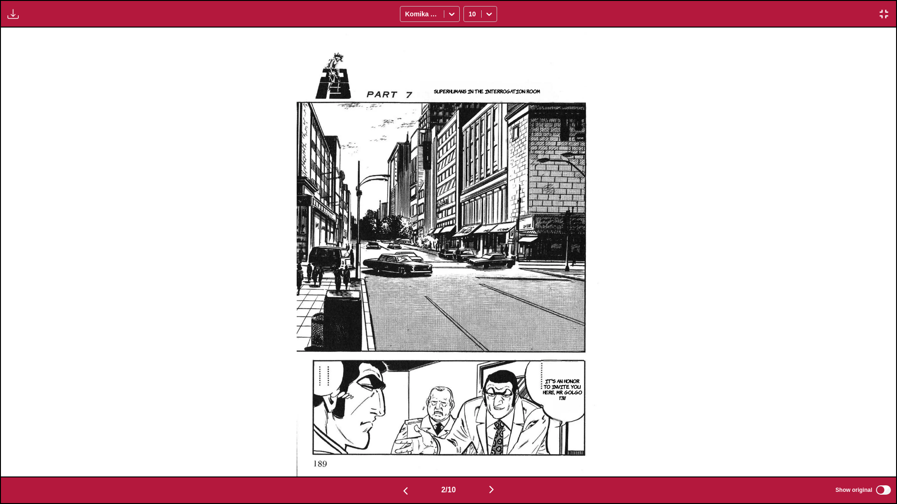
click at [470, 298] on img "button" at bounding box center [491, 489] width 11 height 11
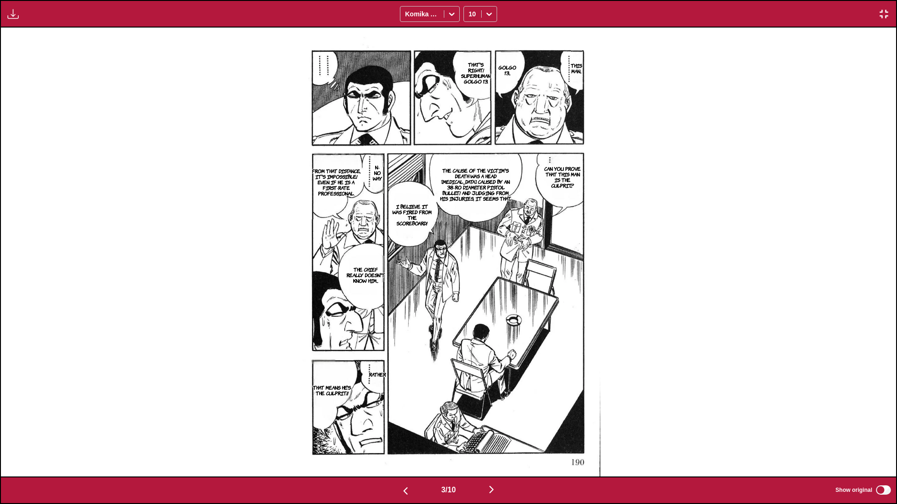
click at [470, 298] on img "button" at bounding box center [491, 489] width 11 height 11
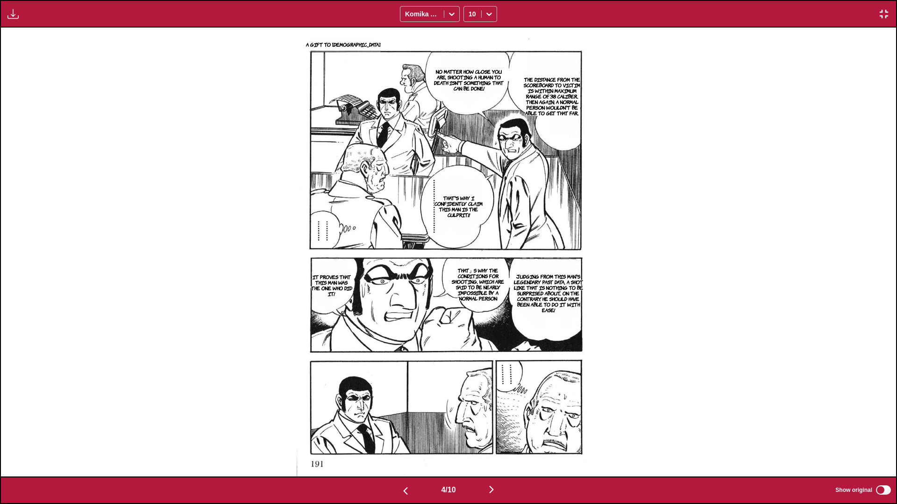
click at [470, 298] on img "button" at bounding box center [491, 489] width 11 height 11
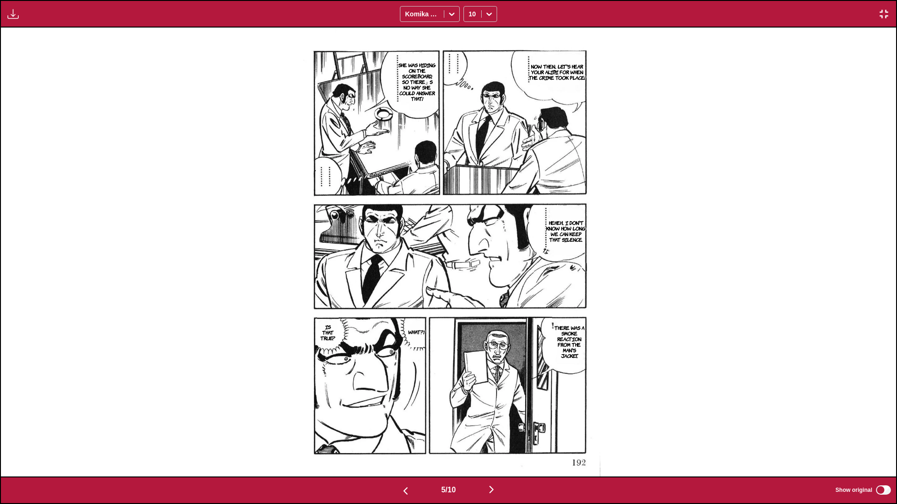
click at [470, 298] on img "button" at bounding box center [491, 489] width 11 height 11
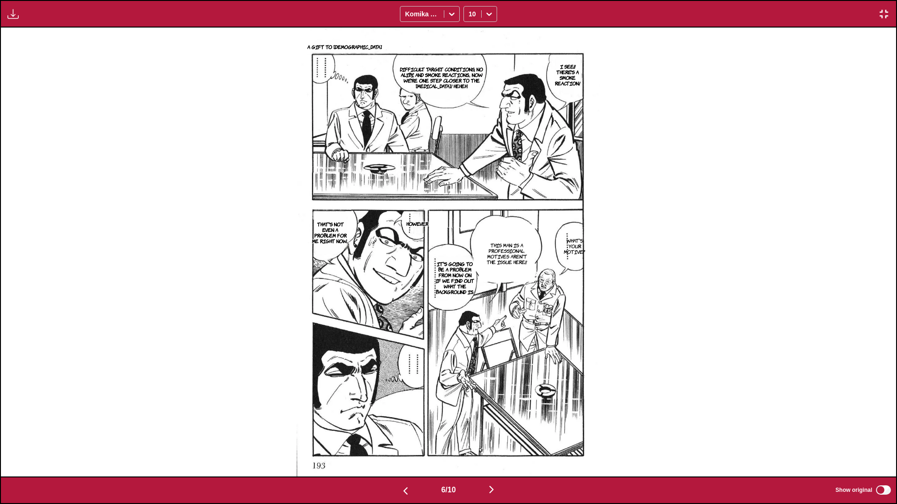
click at [470, 298] on img "button" at bounding box center [491, 489] width 11 height 11
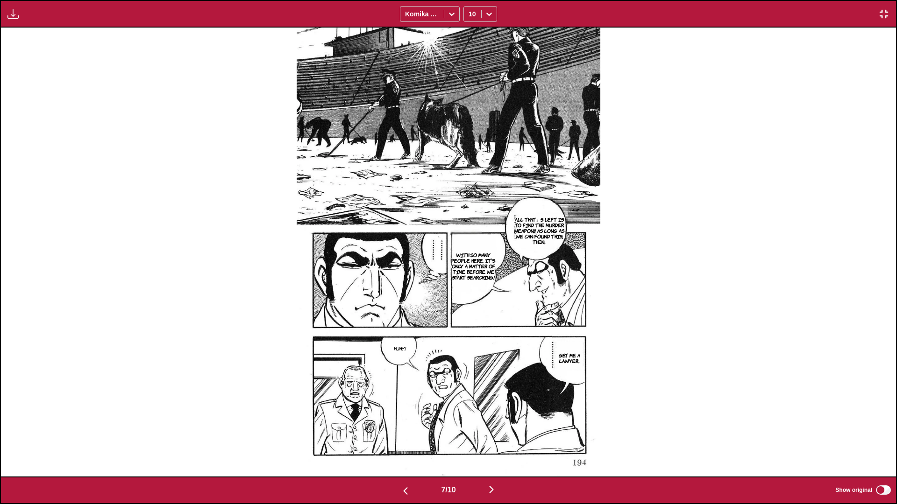
click at [470, 298] on img "button" at bounding box center [491, 489] width 11 height 11
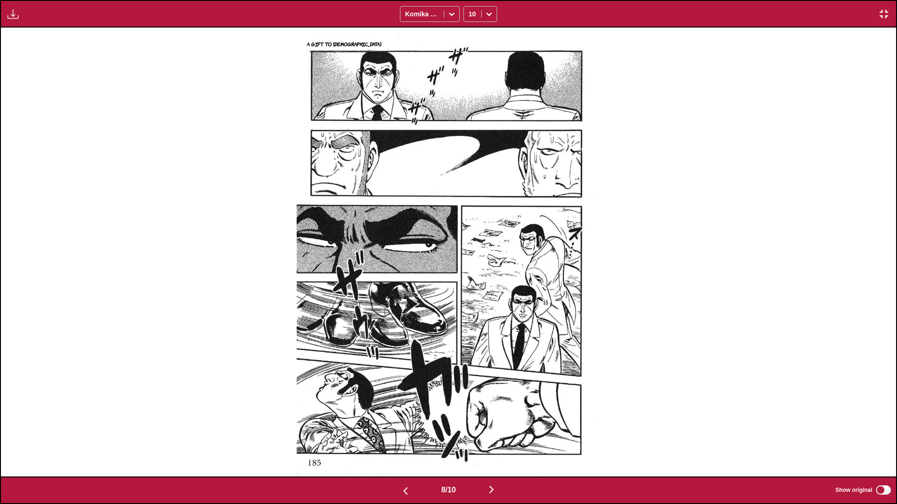
click at [470, 298] on img "button" at bounding box center [491, 489] width 11 height 11
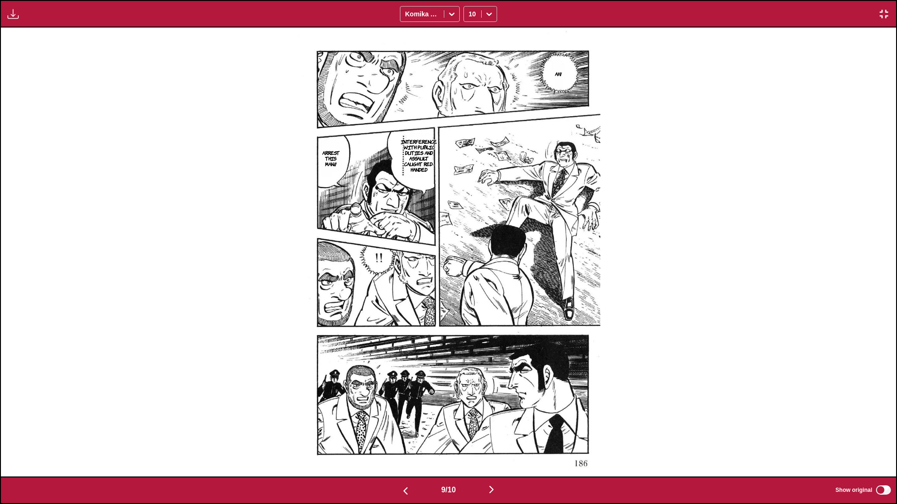
click at [470, 298] on img "button" at bounding box center [491, 489] width 11 height 11
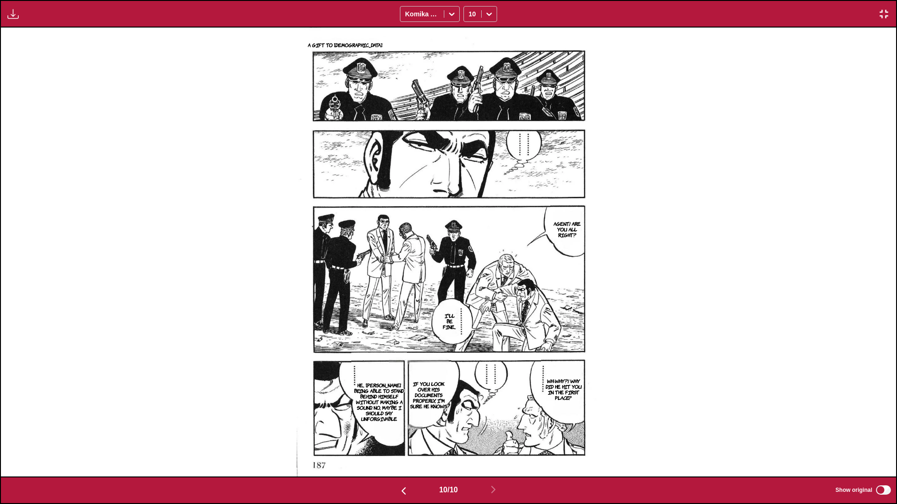
click at [470, 16] on img "button" at bounding box center [883, 13] width 11 height 11
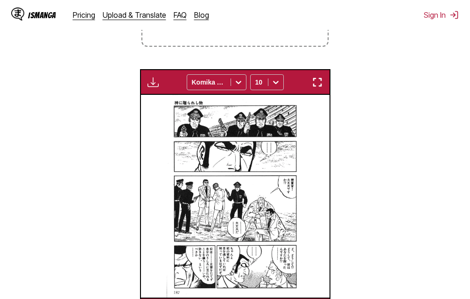
scroll to position [0, 1698]
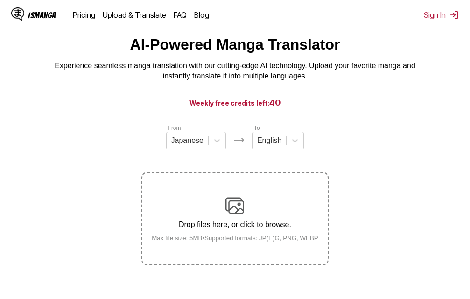
scroll to position [25, 0]
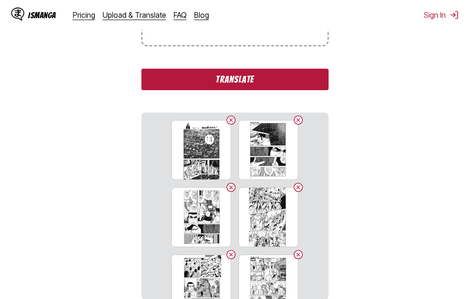
scroll to position [259, 0]
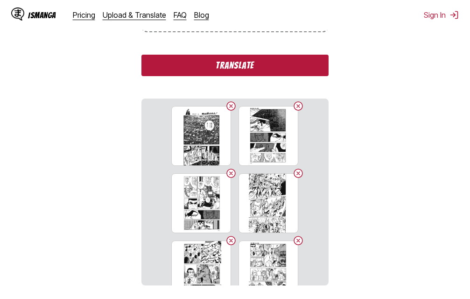
click at [300, 67] on button "Translate" at bounding box center [234, 65] width 187 height 21
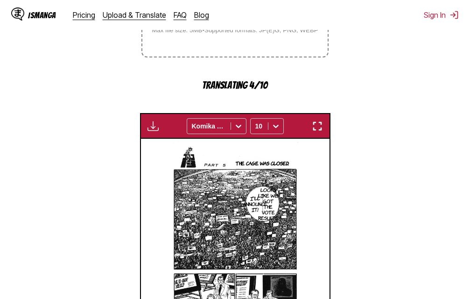
scroll to position [256, 0]
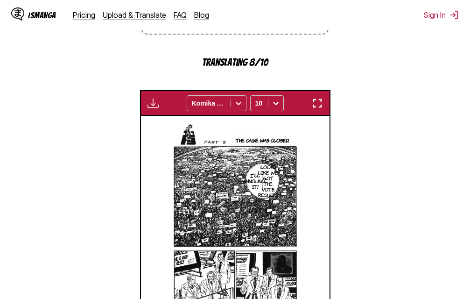
click at [319, 105] on img "button" at bounding box center [317, 103] width 11 height 11
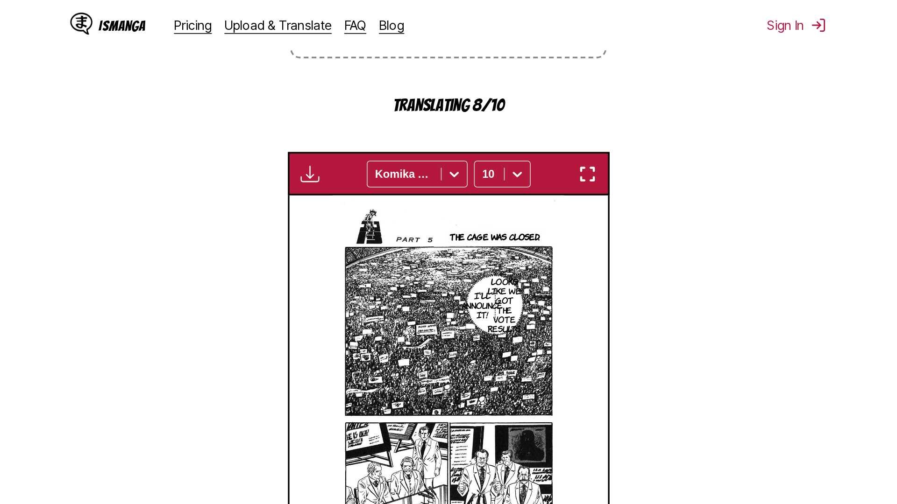
scroll to position [98, 0]
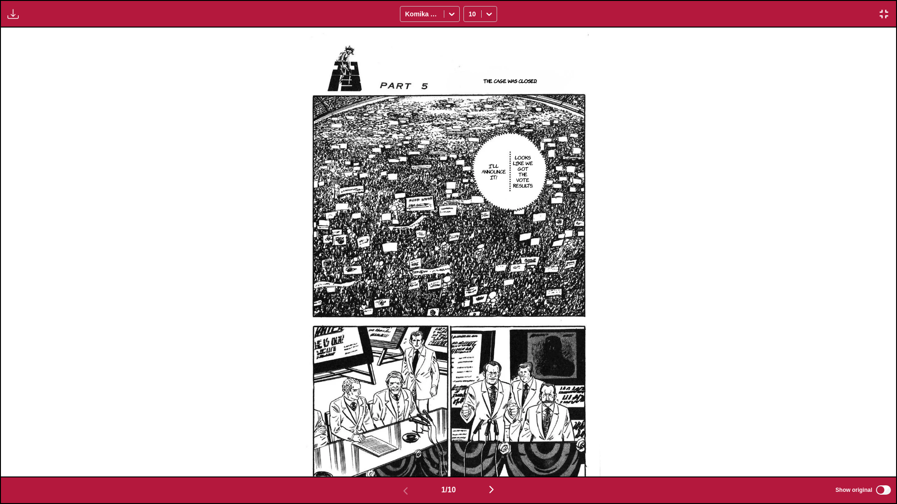
click at [470, 298] on img "button" at bounding box center [491, 489] width 11 height 11
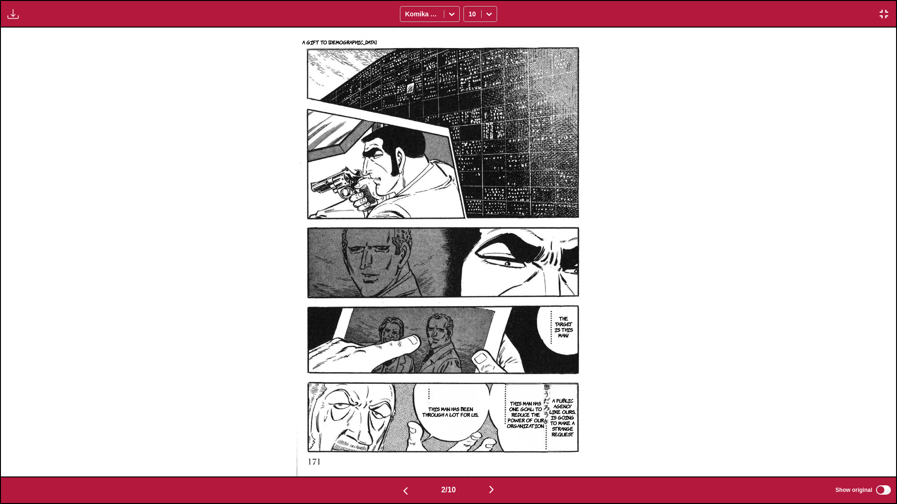
click at [470, 298] on img "button" at bounding box center [491, 489] width 11 height 11
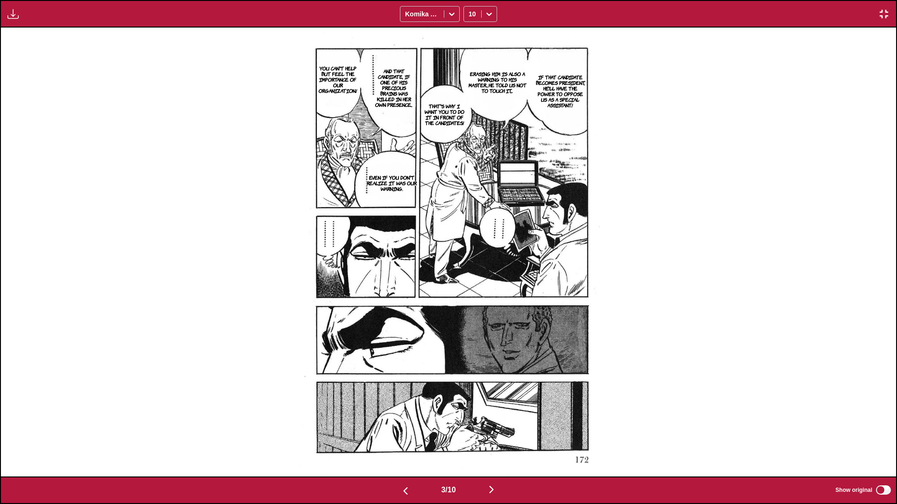
click at [470, 298] on img "button" at bounding box center [491, 489] width 11 height 11
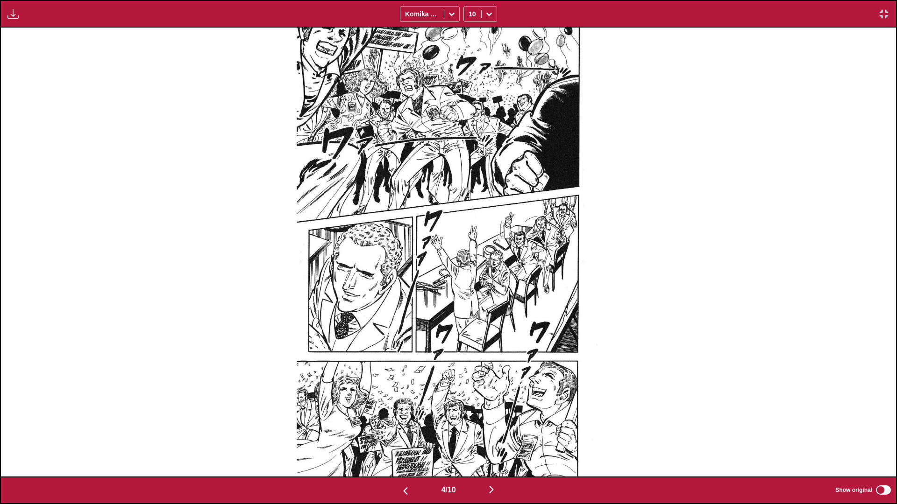
click at [470, 298] on img "button" at bounding box center [491, 489] width 11 height 11
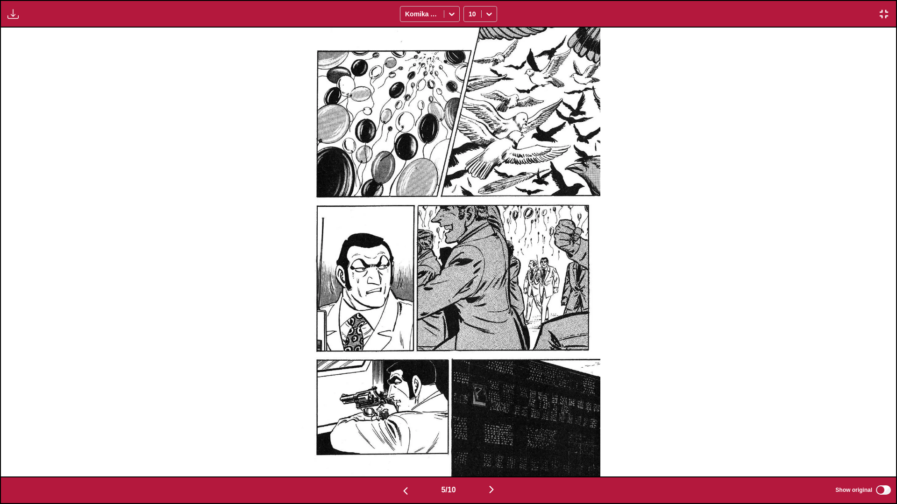
click at [470, 298] on img "button" at bounding box center [491, 489] width 11 height 11
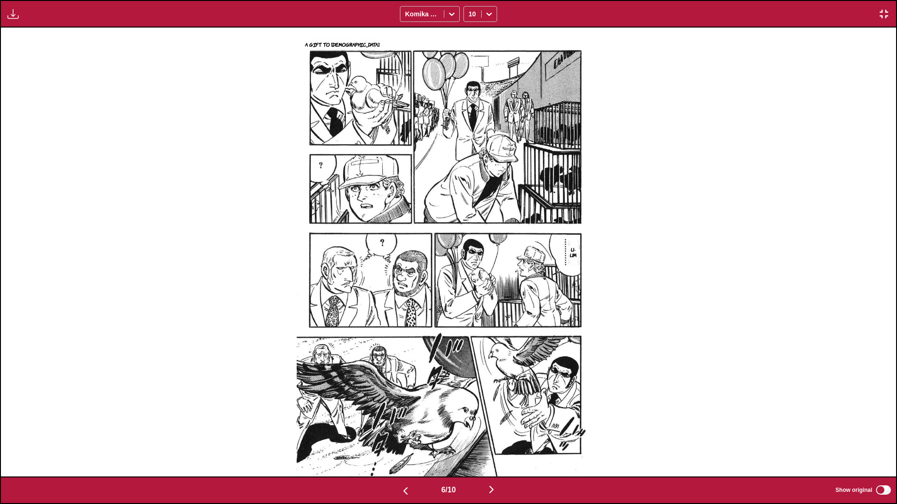
click at [470, 298] on img "button" at bounding box center [491, 489] width 11 height 11
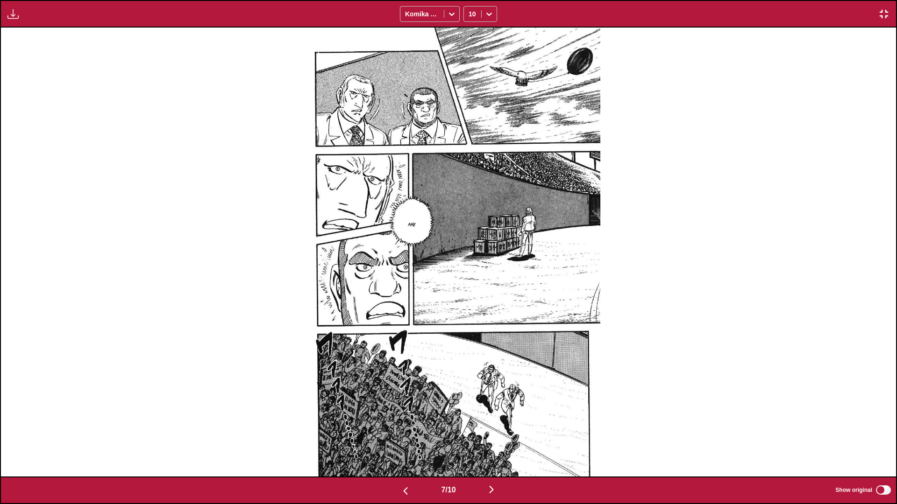
click at [470, 298] on img "button" at bounding box center [491, 489] width 11 height 11
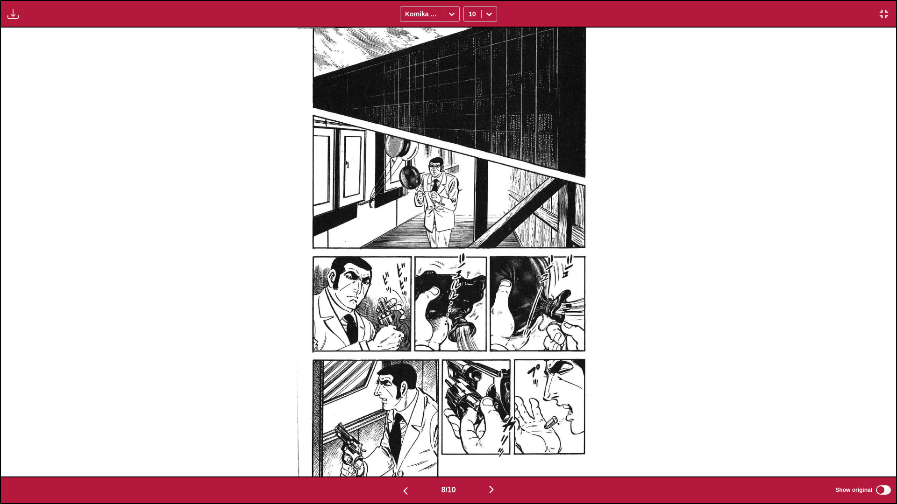
click at [470, 298] on img "button" at bounding box center [491, 489] width 11 height 11
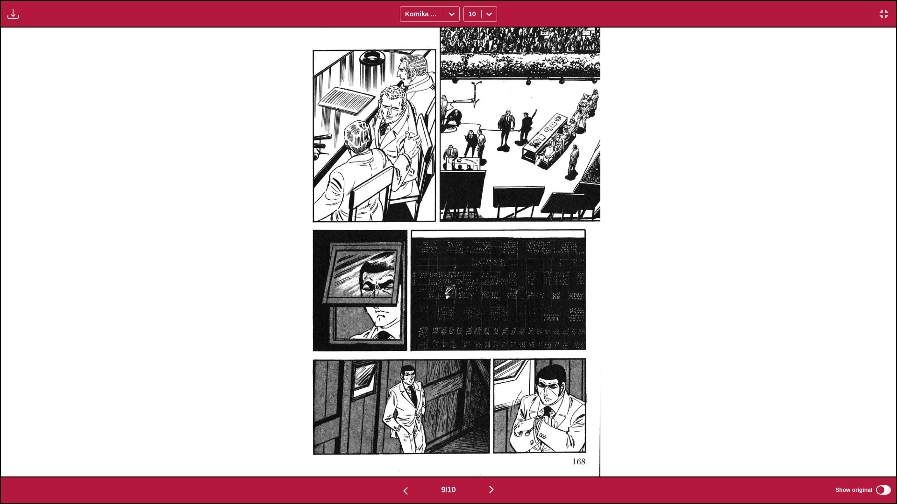
click at [470, 298] on img "button" at bounding box center [491, 489] width 11 height 11
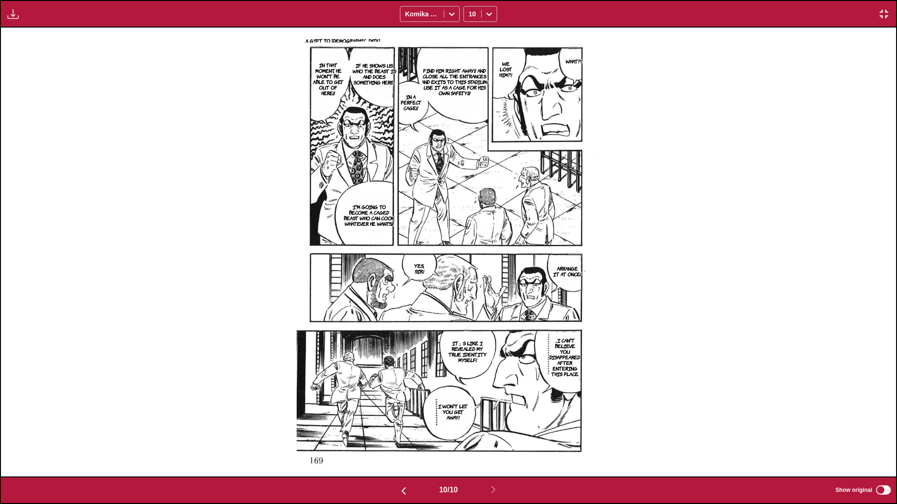
click at [470, 13] on img "button" at bounding box center [883, 13] width 11 height 11
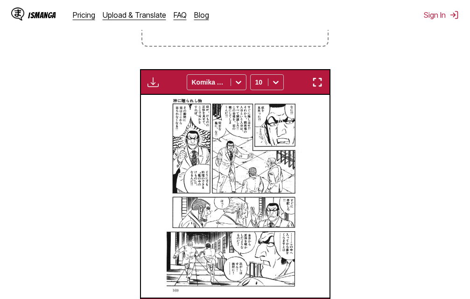
scroll to position [0, 1698]
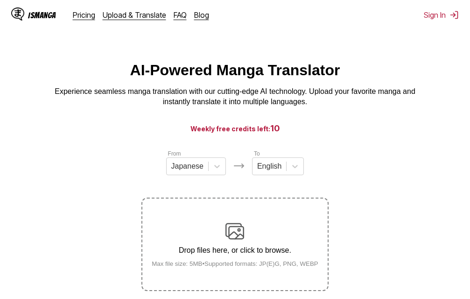
scroll to position [119, 0]
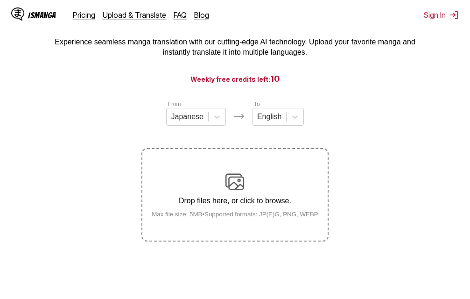
scroll to position [25, 0]
